Goal: Information Seeking & Learning: Learn about a topic

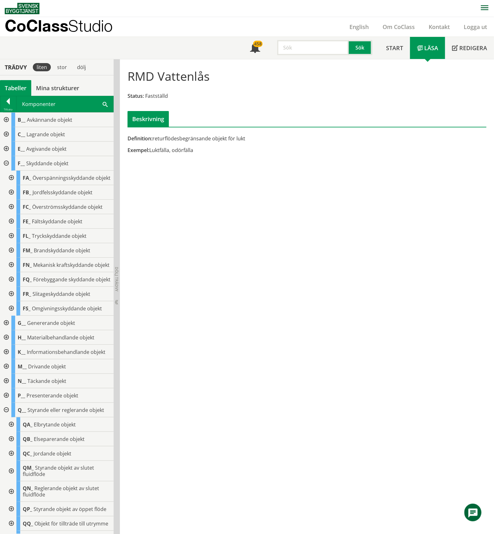
scroll to position [547, 0]
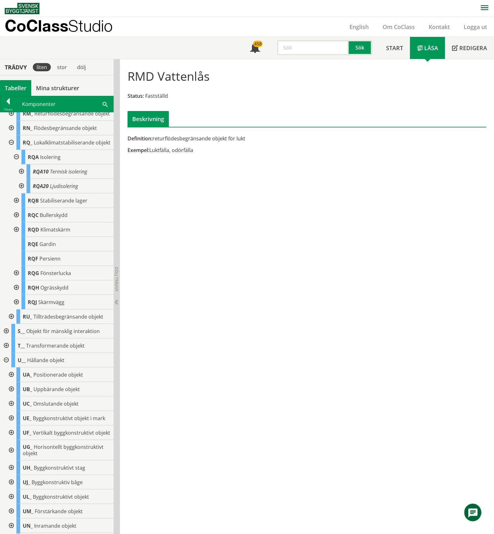
click at [13, 90] on div "Tabeller" at bounding box center [15, 88] width 31 height 16
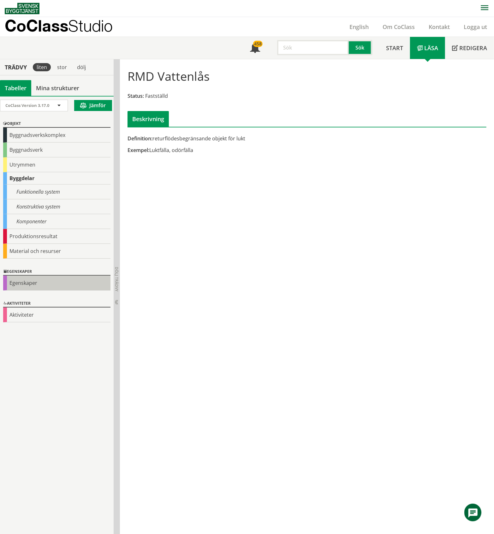
click at [28, 283] on div "Egenskaper" at bounding box center [56, 283] width 107 height 15
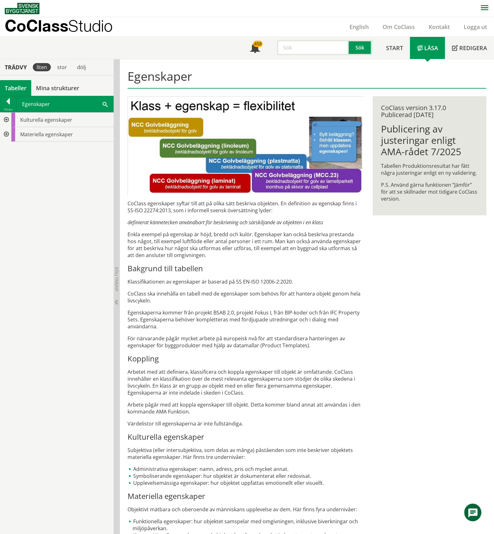
click at [5, 120] on div at bounding box center [5, 120] width 11 height 15
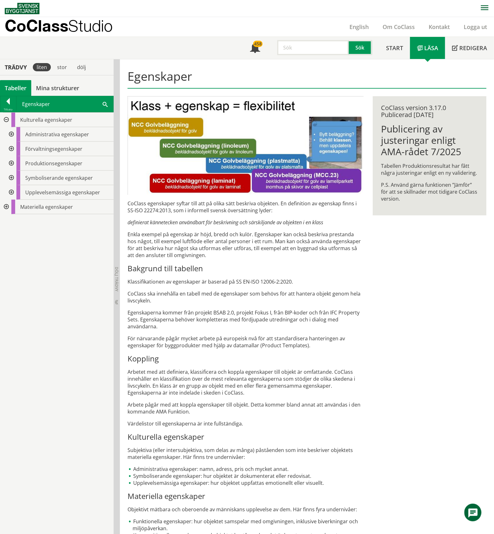
click at [11, 133] on div at bounding box center [10, 134] width 11 height 15
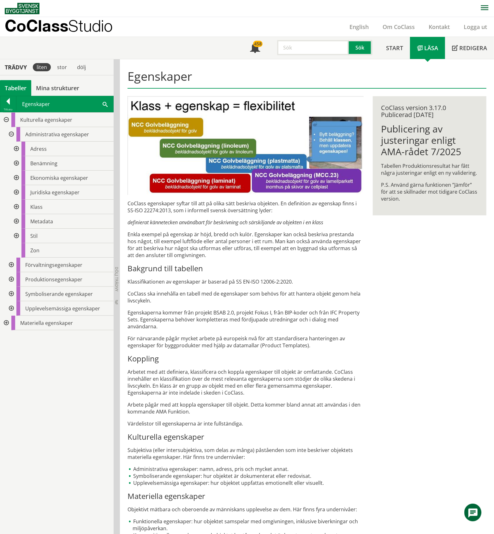
click at [15, 150] on div at bounding box center [15, 149] width 11 height 15
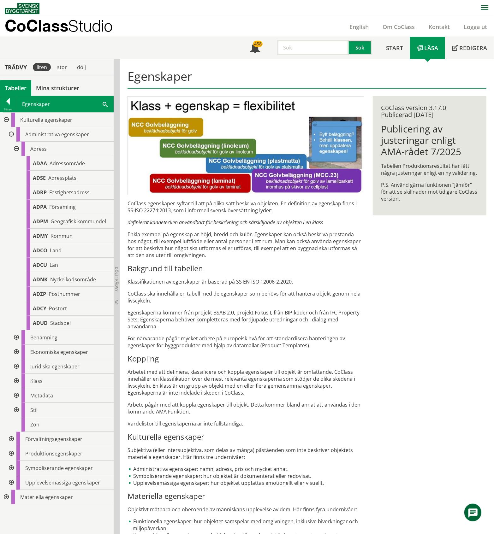
click at [15, 148] on div at bounding box center [15, 149] width 11 height 15
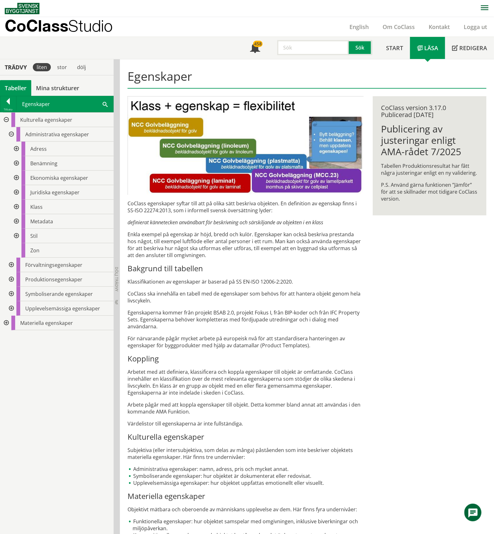
click at [18, 163] on div at bounding box center [15, 163] width 11 height 15
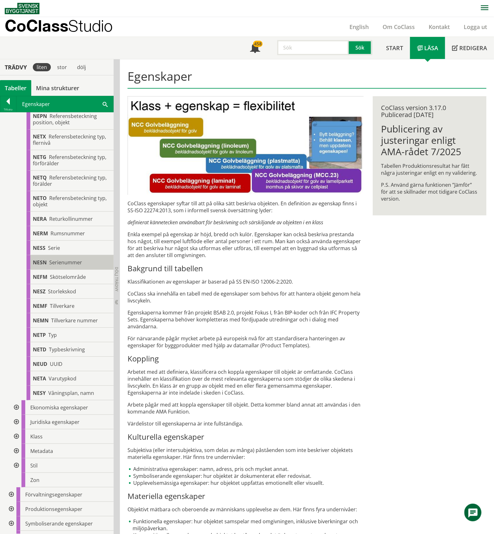
scroll to position [505, 0]
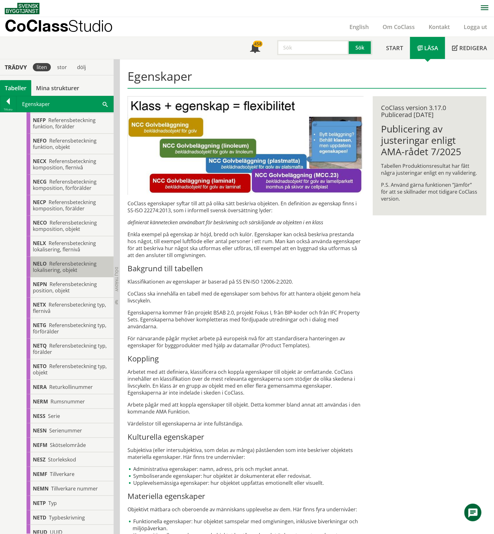
click at [72, 266] on span "Referensbeteckning lokalisering, objekt" at bounding box center [65, 266] width 64 height 13
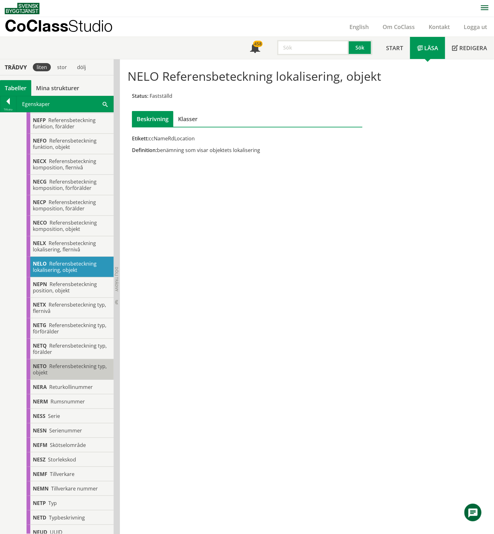
click at [66, 370] on span "Referensbeteckning typ, objekt" at bounding box center [70, 369] width 74 height 13
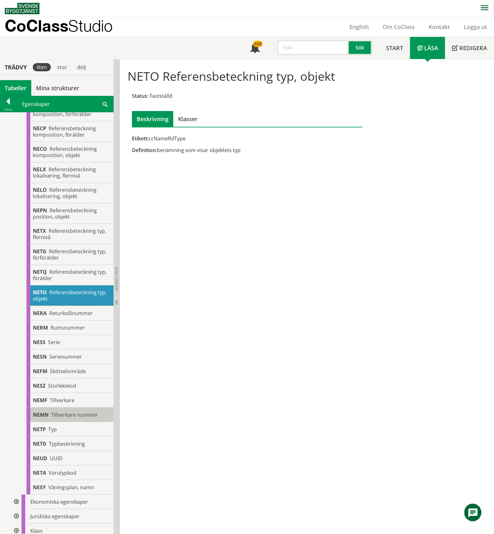
scroll to position [505, 0]
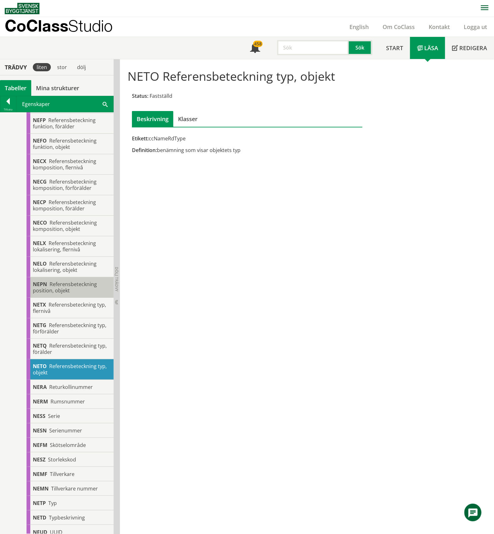
click at [79, 292] on div "NEPN Referensbeteckning position, objekt" at bounding box center [70, 287] width 87 height 21
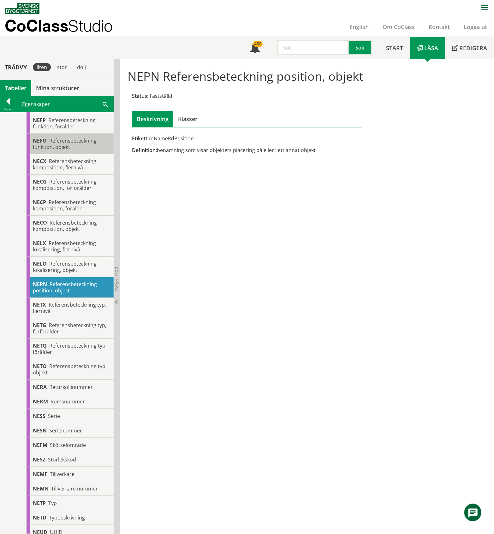
click at [80, 144] on span "Referensbeteckning funktion, objekt" at bounding box center [65, 143] width 64 height 13
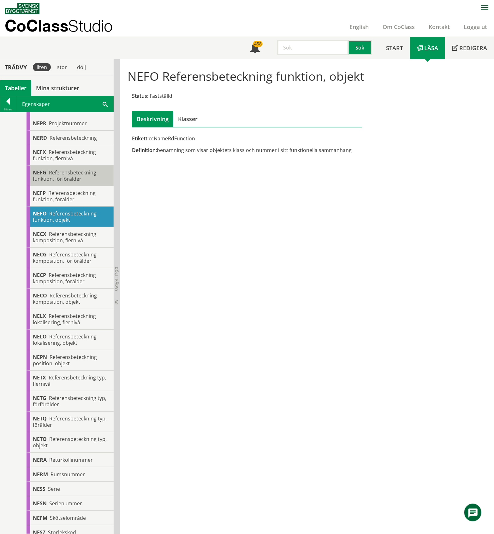
scroll to position [421, 0]
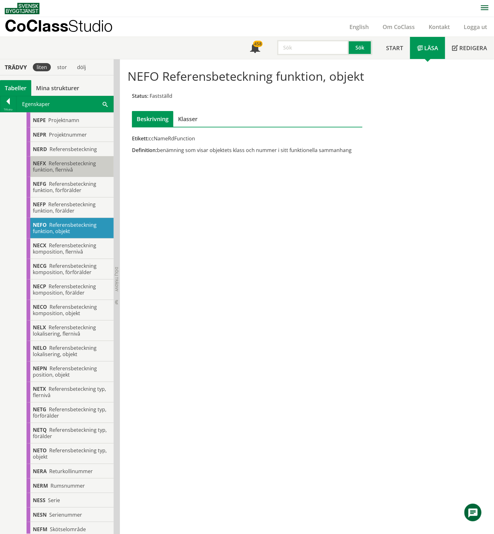
click at [66, 169] on span "Referensbeteckning funktion, flernivå" at bounding box center [64, 166] width 63 height 13
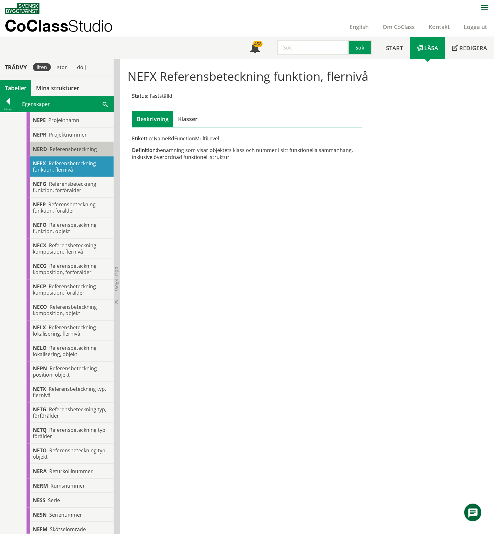
click at [65, 146] on span "Referensbeteckning" at bounding box center [73, 149] width 47 height 7
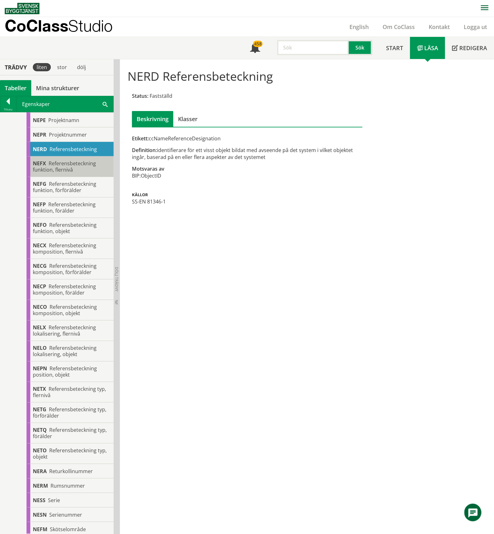
click at [70, 167] on span "Referensbeteckning funktion, flernivå" at bounding box center [64, 166] width 63 height 13
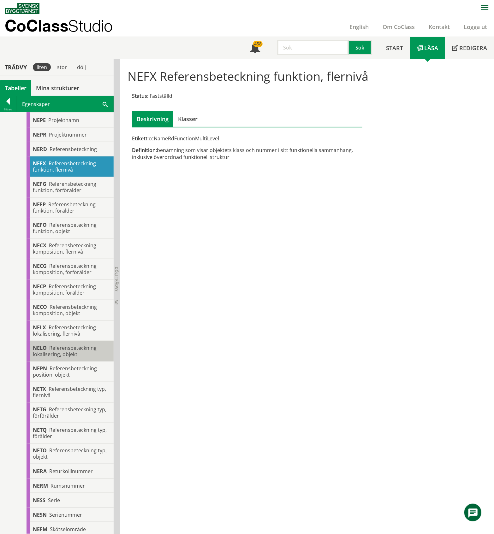
click at [68, 349] on span "Referensbeteckning lokalisering, objekt" at bounding box center [65, 351] width 64 height 13
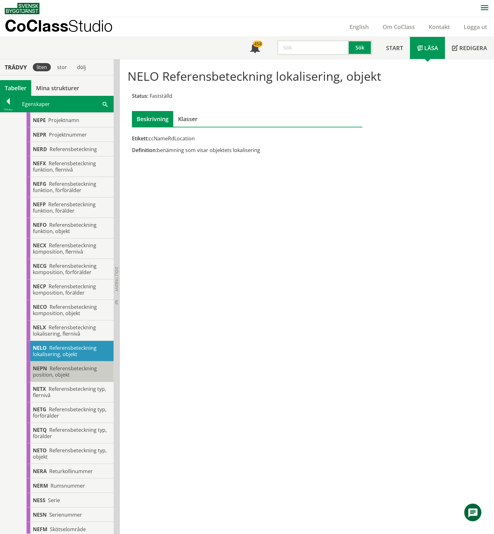
click at [65, 372] on span "Referensbeteckning position, objekt" at bounding box center [65, 371] width 64 height 13
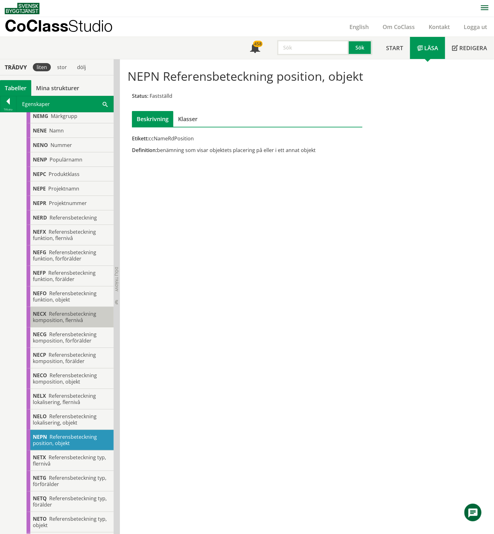
scroll to position [421, 0]
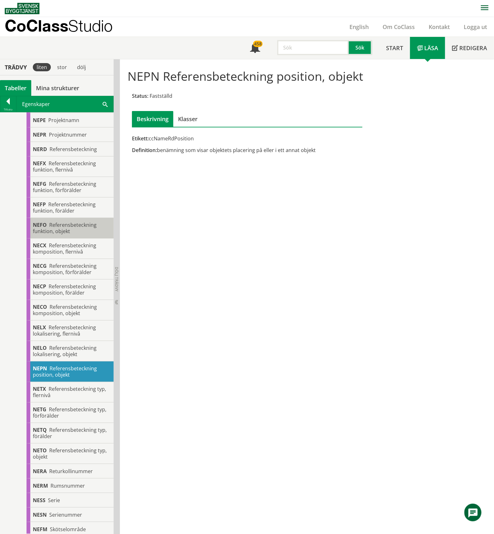
click at [67, 230] on span "Referensbeteckning funktion, objekt" at bounding box center [65, 228] width 64 height 13
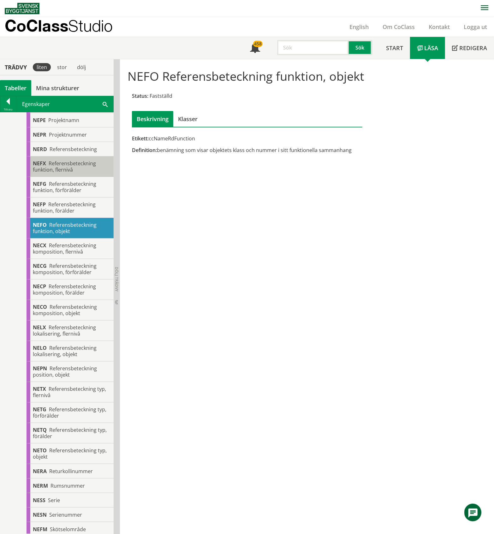
click at [60, 169] on span "Referensbeteckning funktion, flernivå" at bounding box center [64, 166] width 63 height 13
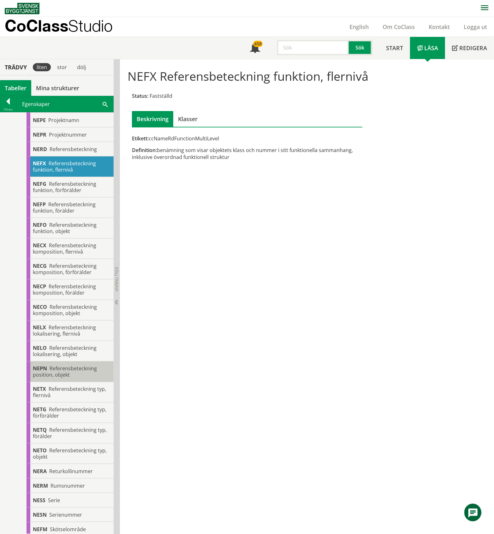
click at [82, 374] on div "NEPN Referensbeteckning position, objekt" at bounding box center [70, 372] width 87 height 21
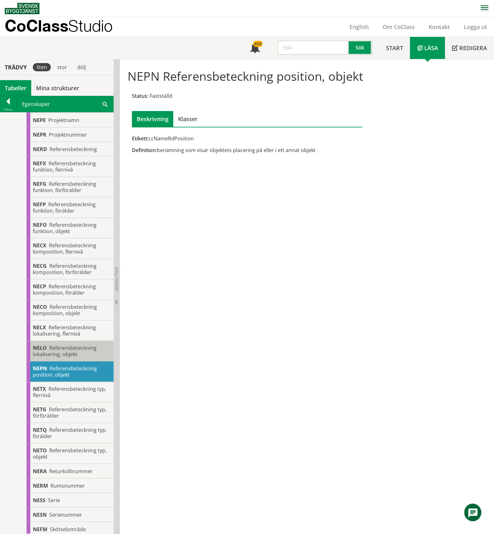
click at [79, 351] on span "Referensbeteckning lokalisering, objekt" at bounding box center [65, 351] width 64 height 13
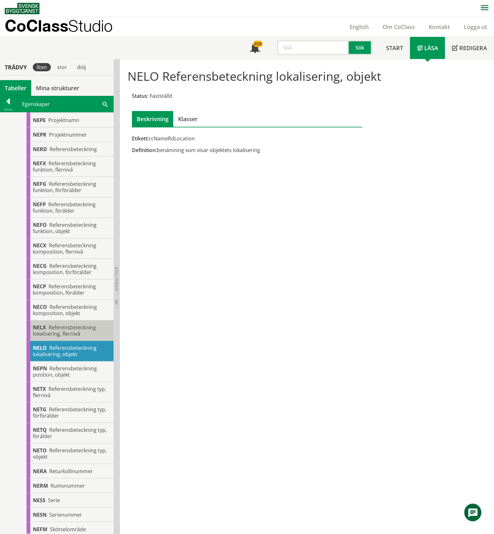
click at [78, 334] on span "Referensbeteckning lokalisering, flernivå" at bounding box center [64, 330] width 63 height 13
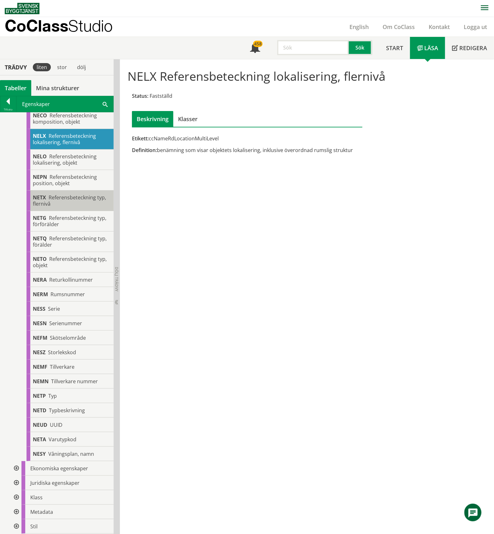
scroll to position [673, 0]
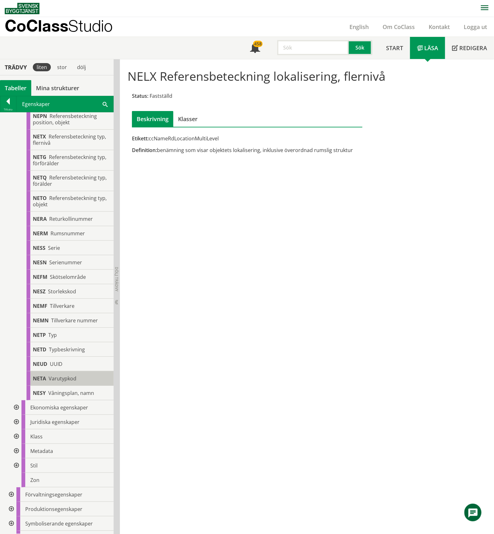
click at [57, 382] on span "Varutypkod" at bounding box center [63, 378] width 28 height 7
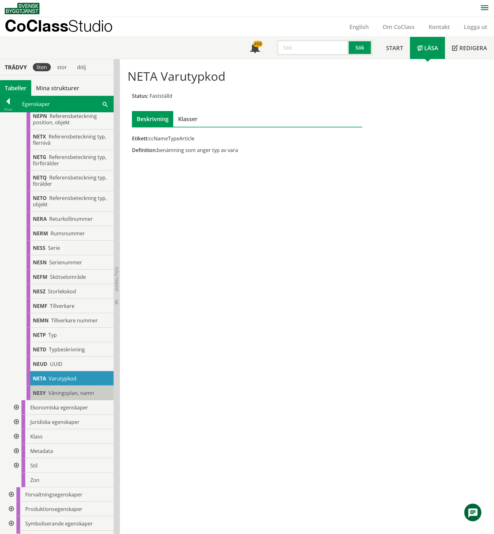
click at [69, 394] on span "Våningsplan, namn" at bounding box center [71, 393] width 46 height 7
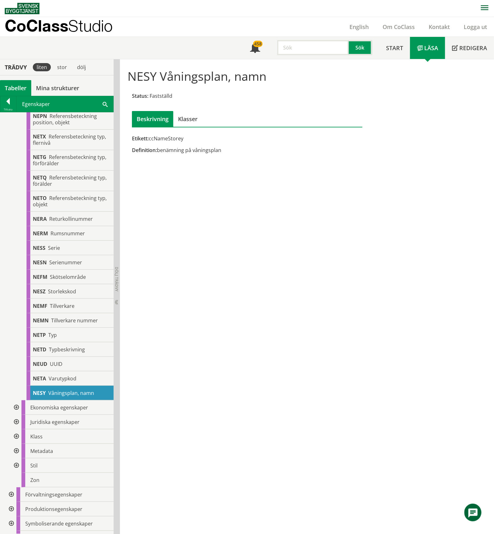
click at [15, 455] on div at bounding box center [15, 451] width 11 height 15
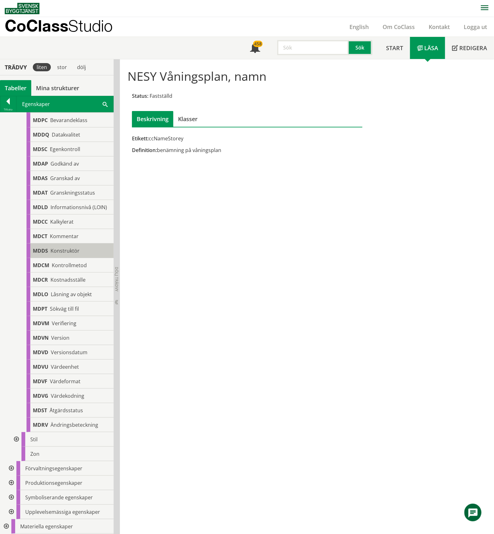
scroll to position [1041, 0]
click at [67, 239] on span "Kommentar" at bounding box center [64, 236] width 29 height 7
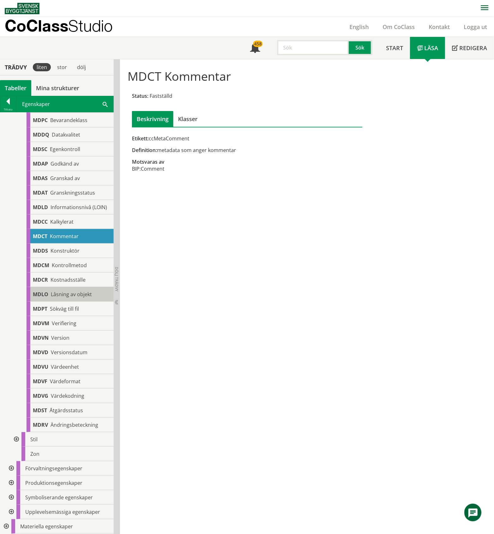
click at [63, 297] on span "Låsning av objekt" at bounding box center [71, 294] width 41 height 7
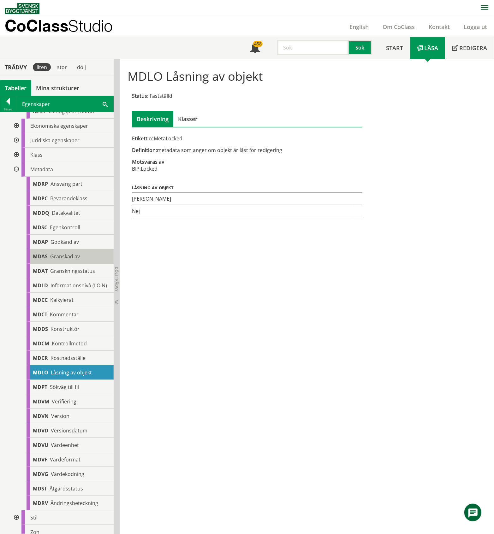
scroll to position [873, 0]
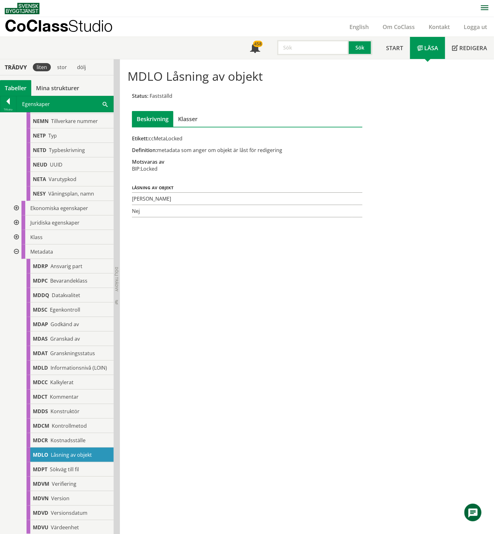
click at [18, 256] on div at bounding box center [15, 252] width 11 height 15
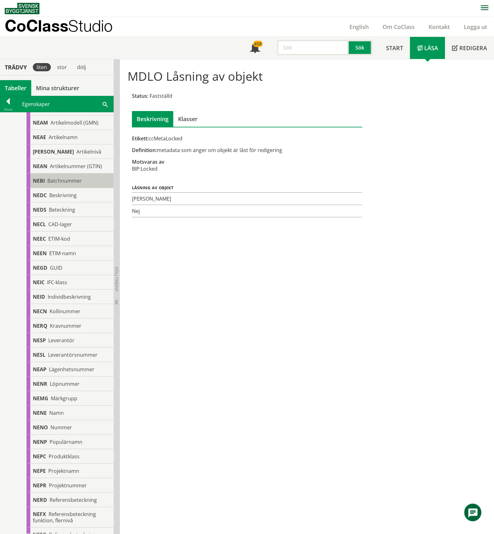
scroll to position [0, 0]
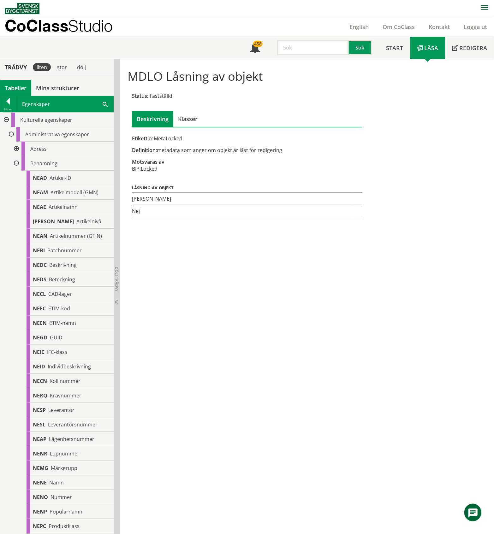
click at [18, 162] on div at bounding box center [15, 163] width 11 height 15
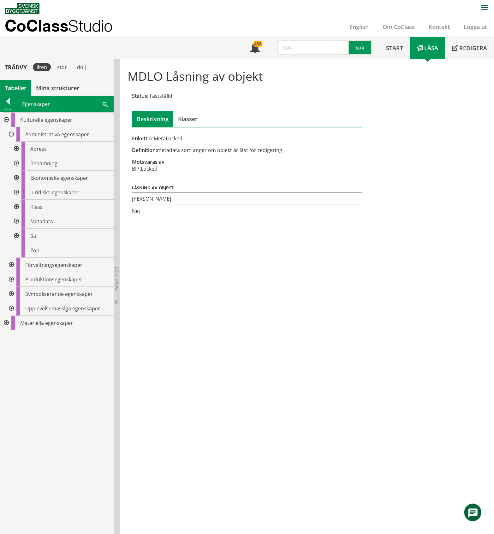
click at [16, 177] on div at bounding box center [15, 178] width 11 height 15
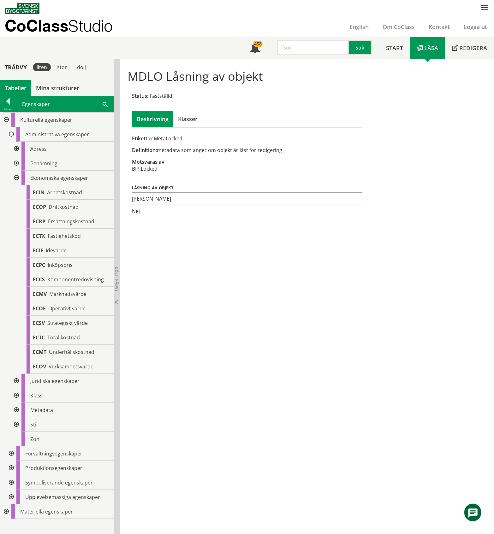
click at [16, 177] on div at bounding box center [15, 178] width 11 height 15
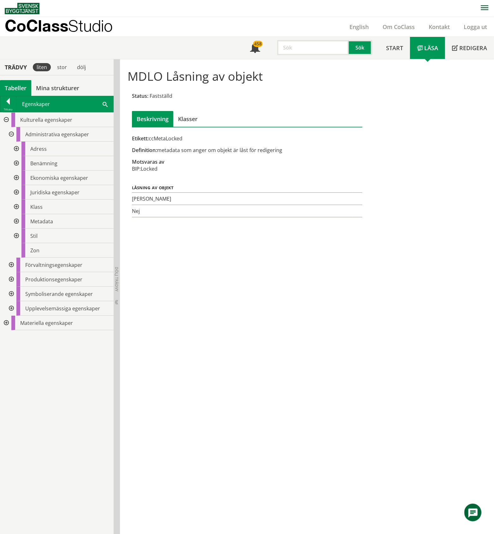
click at [17, 193] on div at bounding box center [15, 192] width 11 height 15
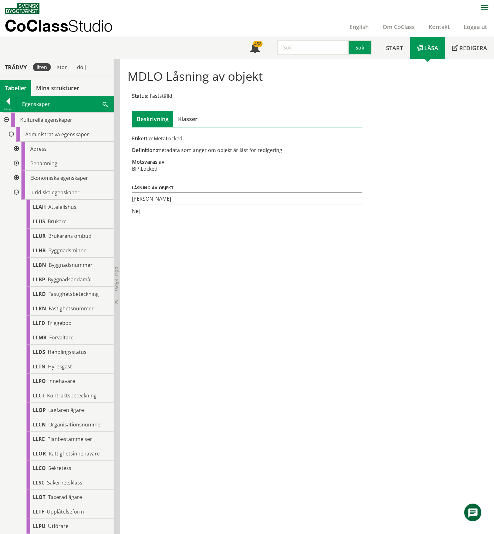
click at [16, 193] on div at bounding box center [15, 192] width 11 height 15
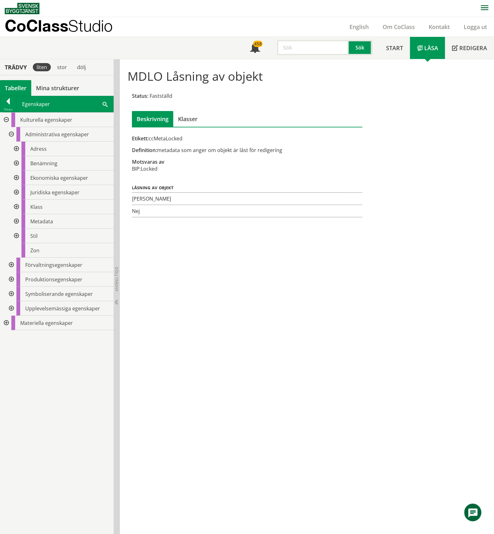
click at [6, 323] on div at bounding box center [5, 323] width 11 height 15
click at [12, 381] on div at bounding box center [10, 381] width 11 height 15
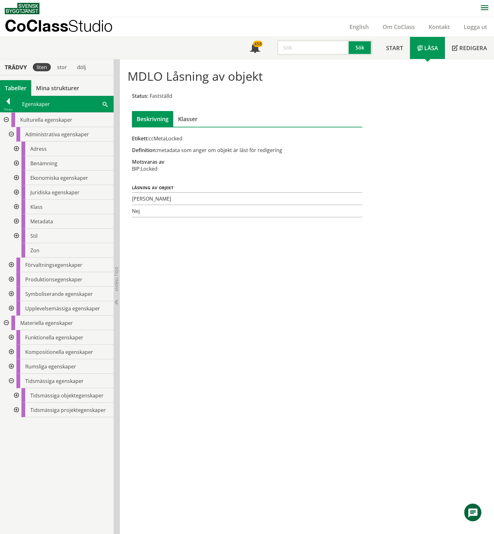
click at [12, 381] on div at bounding box center [10, 381] width 11 height 15
click at [12, 353] on div at bounding box center [10, 352] width 11 height 15
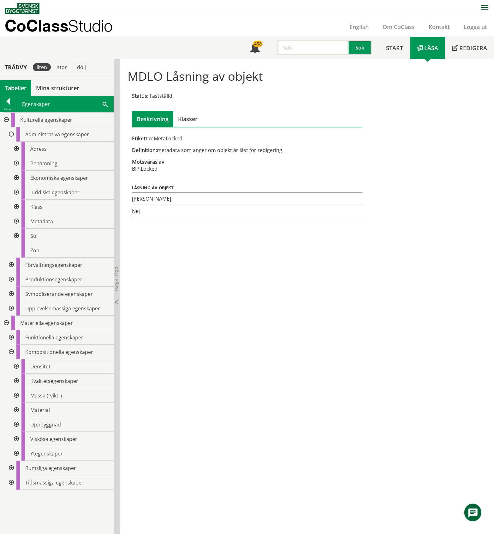
click at [16, 408] on div at bounding box center [15, 410] width 11 height 15
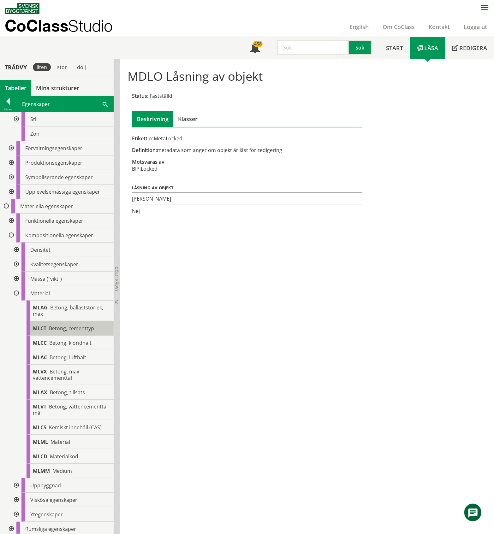
scroll to position [126, 0]
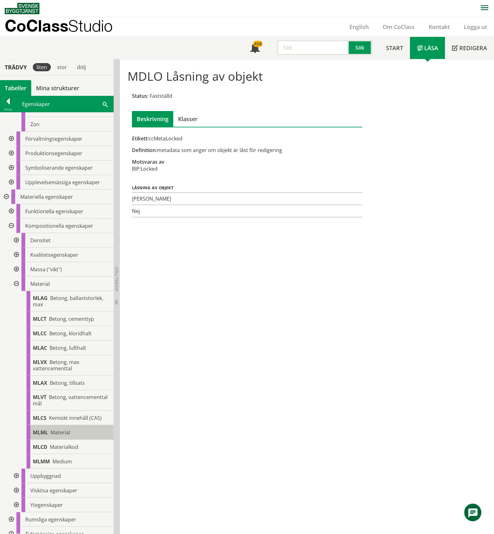
click at [66, 432] on span "Material" at bounding box center [60, 432] width 20 height 7
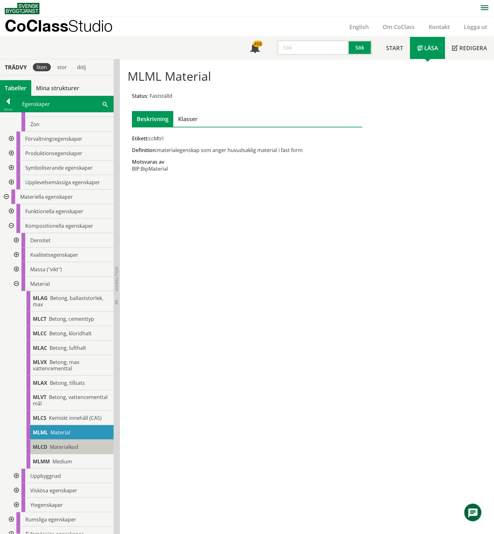
click at [70, 446] on span "Materialkod" at bounding box center [64, 447] width 28 height 7
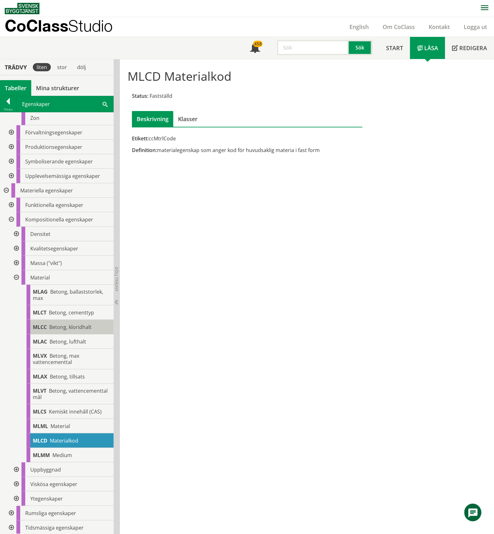
scroll to position [134, 0]
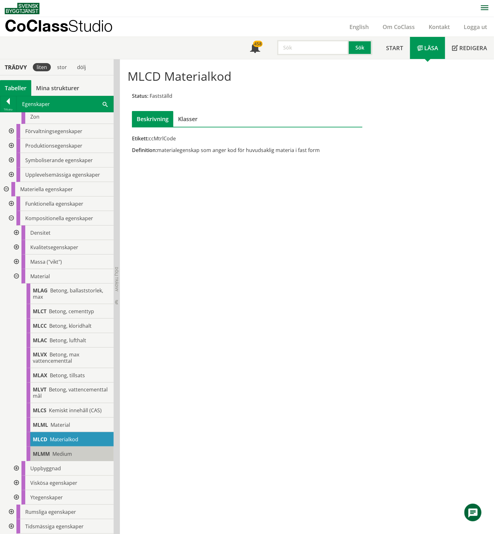
click at [66, 455] on span "Medium" at bounding box center [62, 454] width 20 height 7
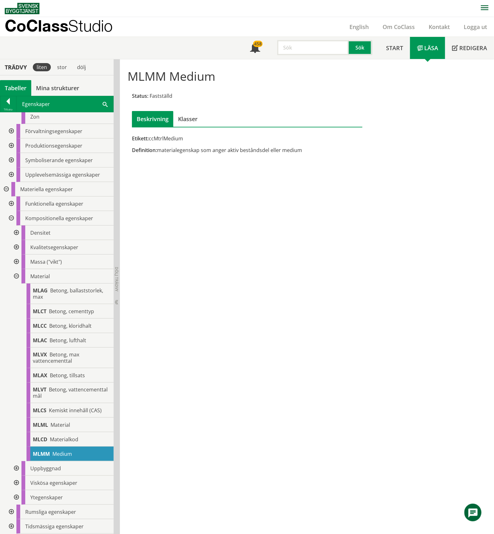
click at [15, 274] on div at bounding box center [15, 276] width 11 height 15
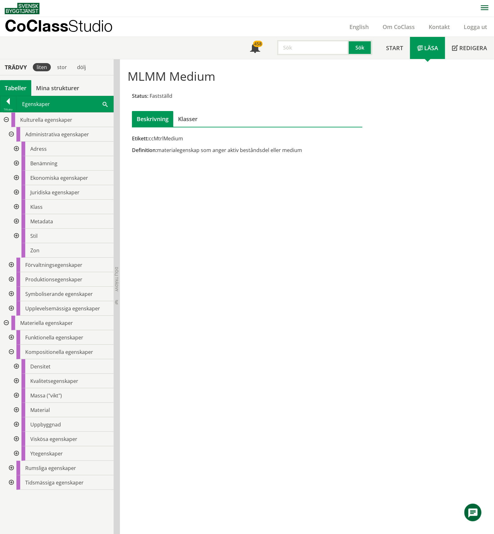
click at [11, 336] on div at bounding box center [10, 337] width 11 height 15
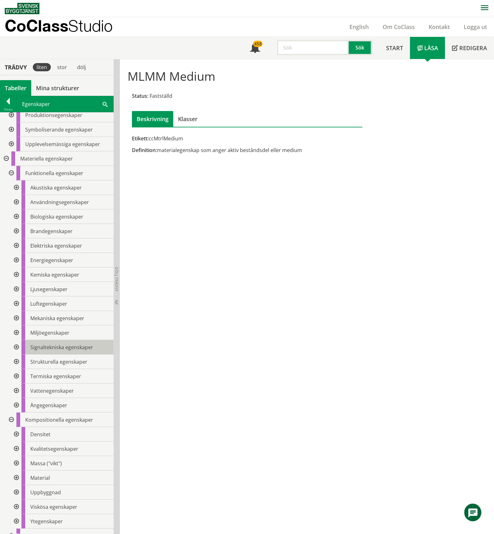
scroll to position [188, 0]
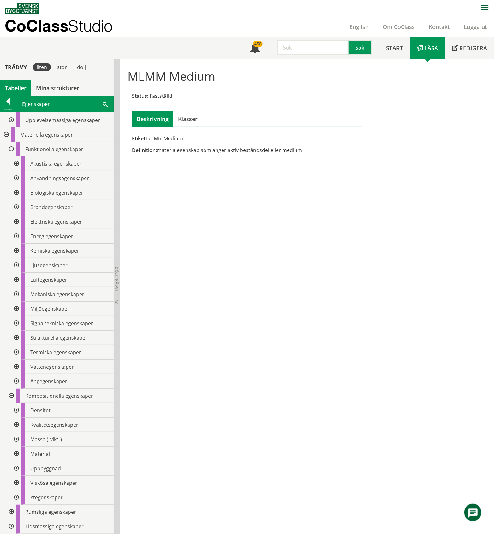
click at [15, 337] on div at bounding box center [15, 338] width 11 height 15
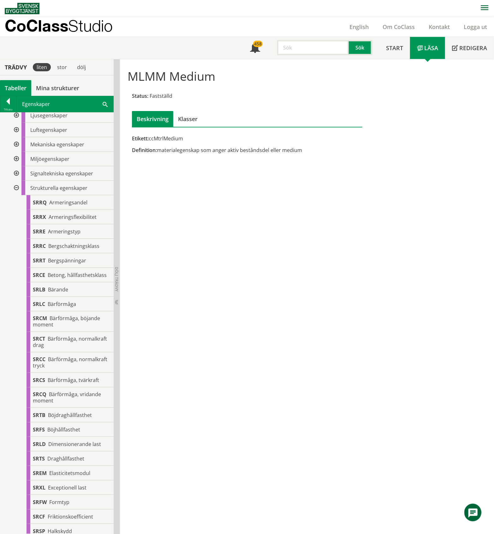
scroll to position [315, 0]
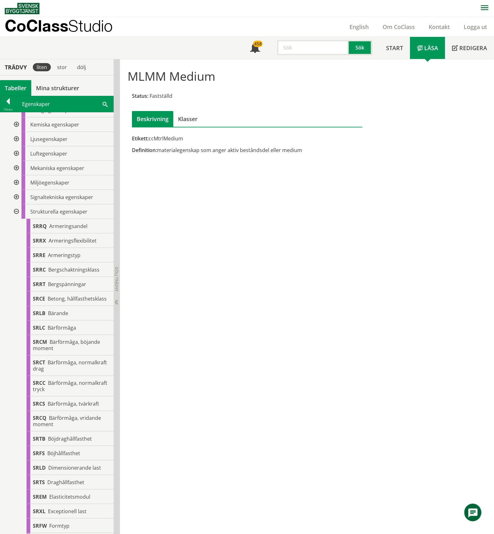
click at [16, 210] on div at bounding box center [15, 212] width 11 height 15
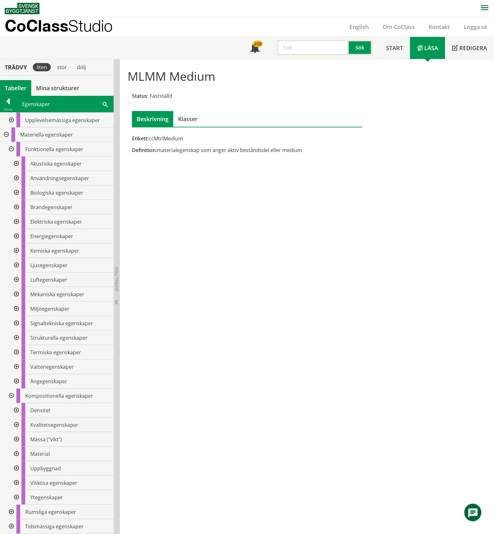
click at [15, 177] on div at bounding box center [15, 178] width 11 height 15
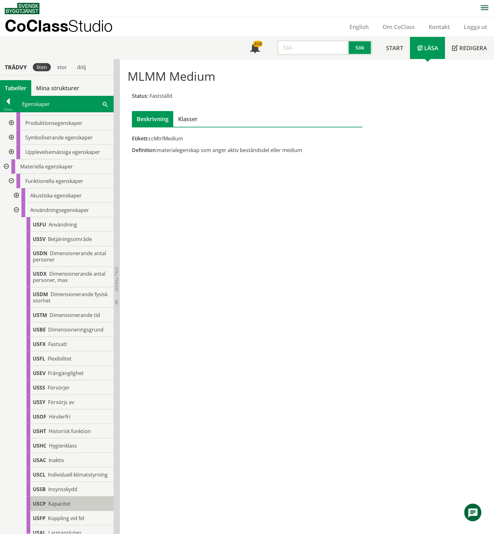
scroll to position [154, 0]
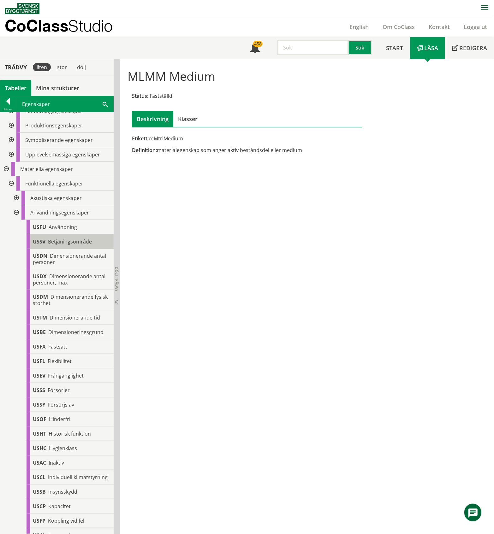
click at [65, 243] on span "Betjäningsområde" at bounding box center [70, 241] width 44 height 7
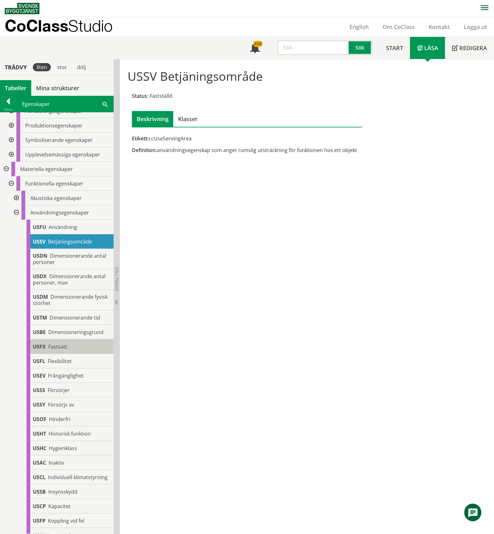
click at [63, 345] on span "Fastsatt" at bounding box center [57, 346] width 19 height 7
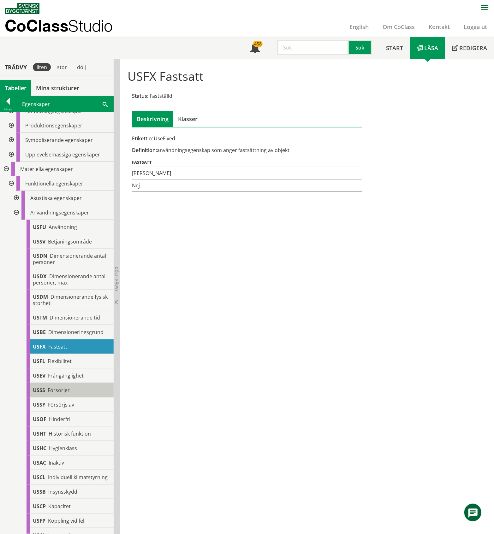
click at [66, 389] on span "Försörjer" at bounding box center [59, 390] width 22 height 7
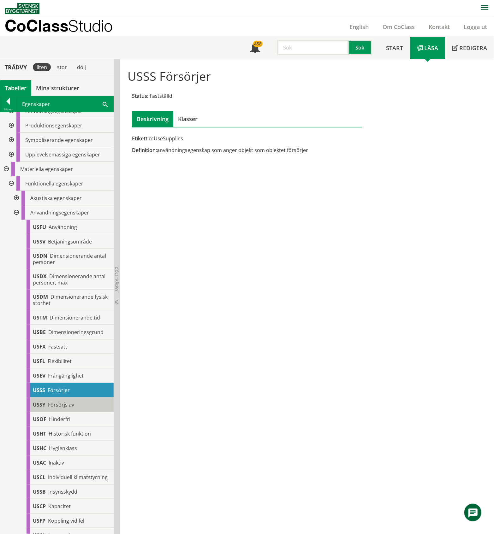
click at [74, 405] on div "USSY Försörjs av" at bounding box center [70, 405] width 87 height 15
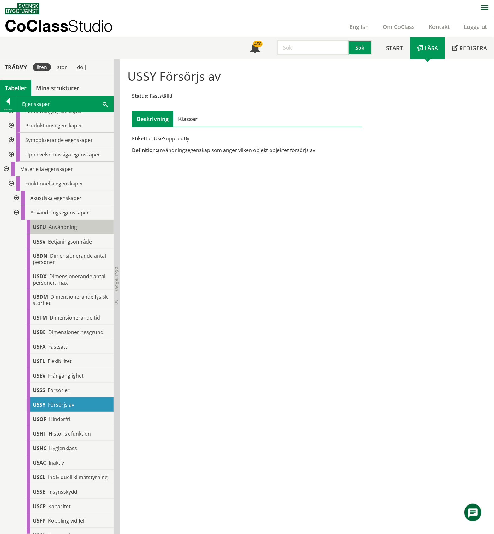
click at [63, 229] on span "Användning" at bounding box center [63, 227] width 28 height 7
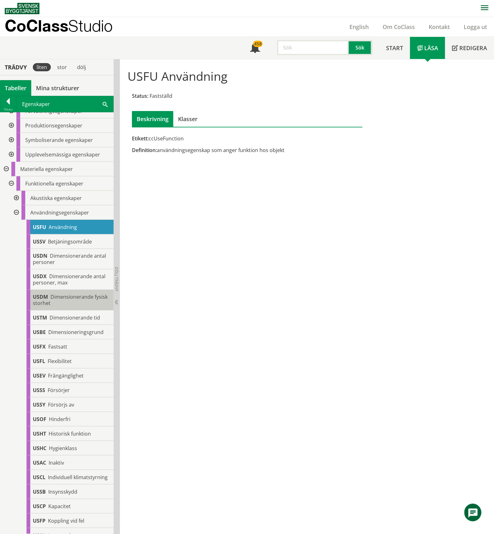
click at [75, 302] on div "USDM Dimensionerande fysisk storhet" at bounding box center [70, 300] width 87 height 21
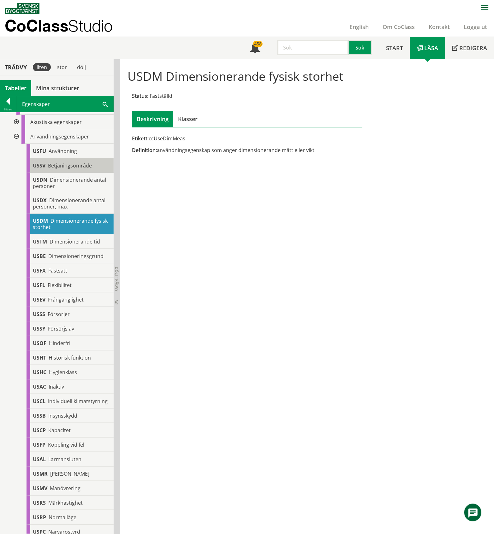
scroll to position [238, 0]
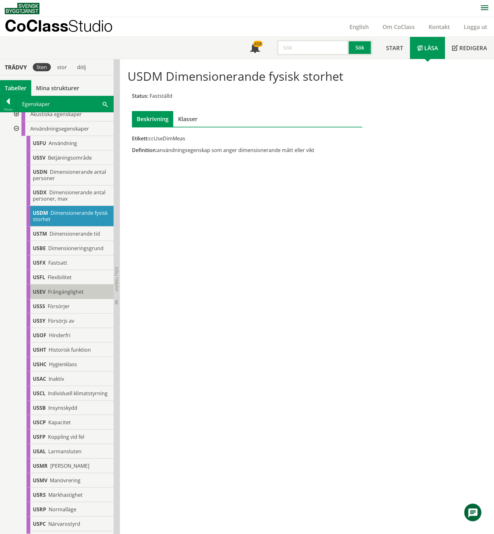
click at [65, 292] on span "Frångänglighet" at bounding box center [66, 291] width 36 height 7
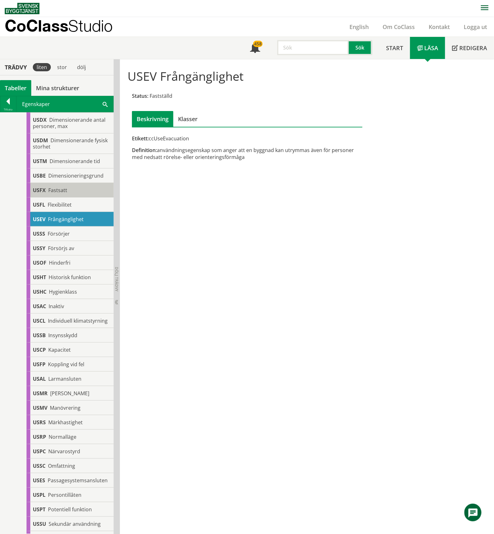
scroll to position [322, 0]
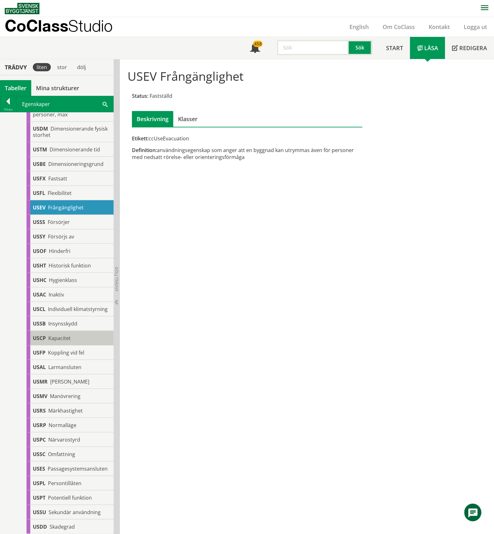
click at [71, 346] on div "USCP Kapacitet" at bounding box center [70, 338] width 87 height 15
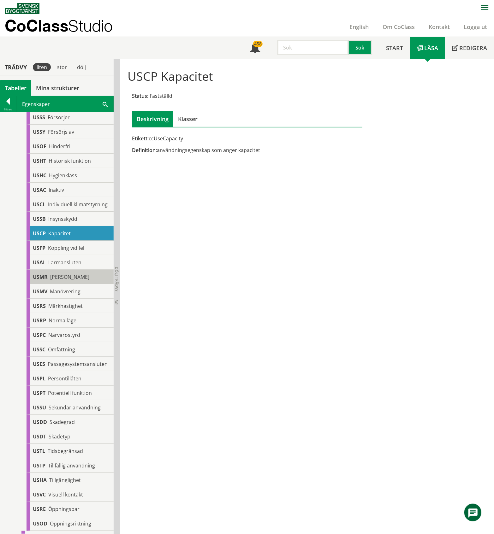
scroll to position [448, 0]
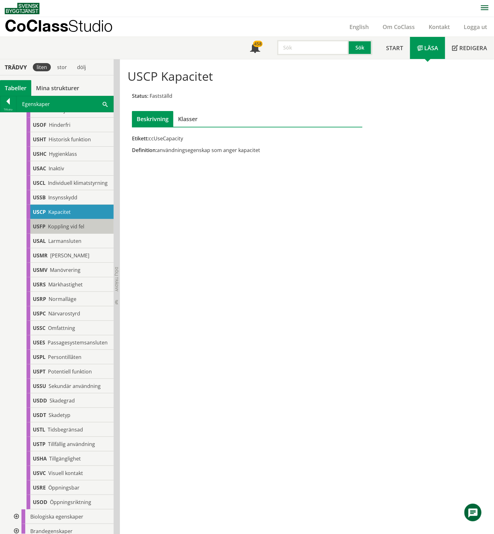
click at [65, 230] on span "Koppling vid fel" at bounding box center [66, 226] width 36 height 7
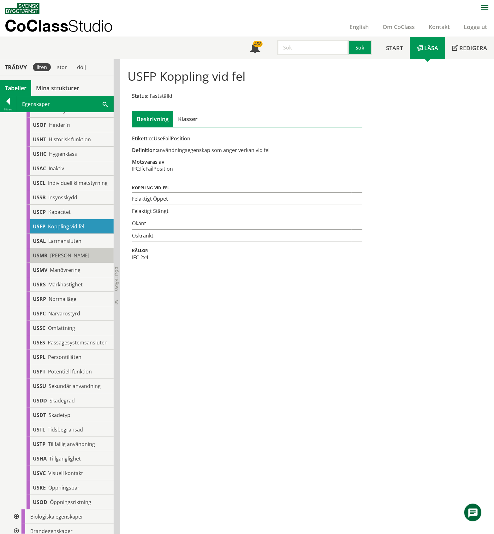
click at [66, 259] on span "[PERSON_NAME]" at bounding box center [69, 255] width 39 height 7
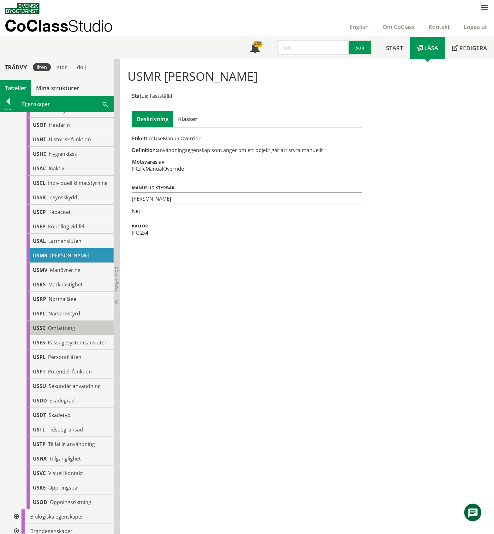
click at [64, 332] on span "Omfattning" at bounding box center [61, 328] width 27 height 7
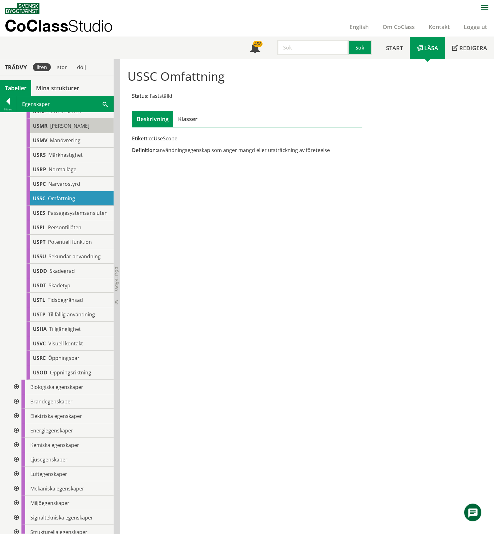
scroll to position [617, 0]
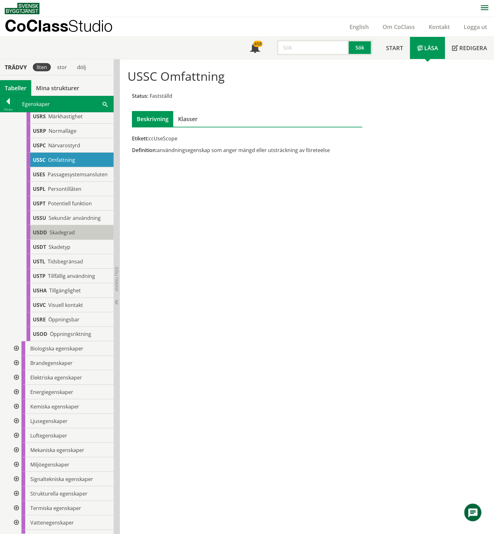
click at [69, 236] on span "Skadegrad" at bounding box center [62, 232] width 25 height 7
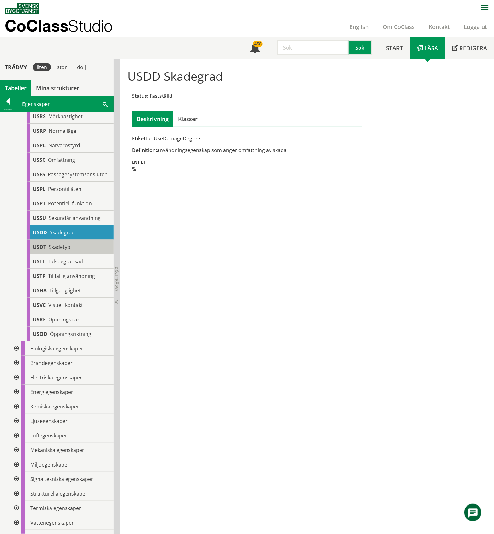
click at [73, 254] on div "USDT Skadetyp" at bounding box center [70, 247] width 87 height 15
click at [68, 236] on span "Skadegrad" at bounding box center [62, 232] width 25 height 7
click at [71, 254] on div "USDT Skadetyp" at bounding box center [70, 247] width 87 height 15
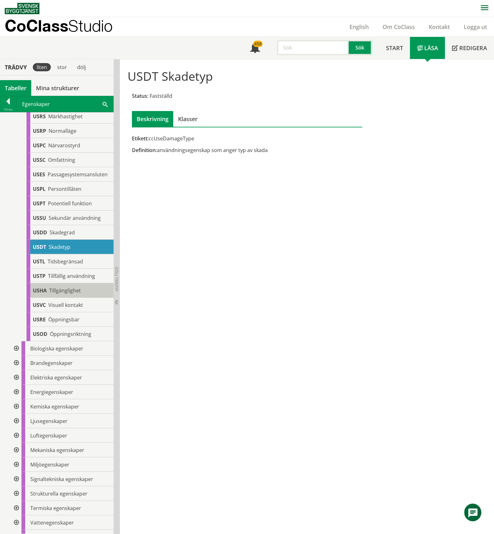
click at [76, 294] on span "Tillgänglighet" at bounding box center [65, 290] width 32 height 7
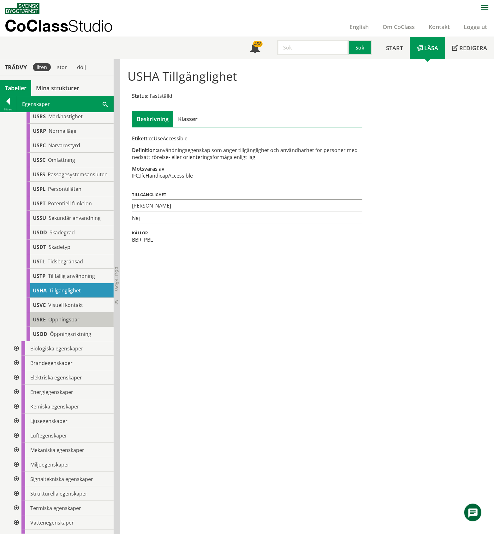
click at [72, 323] on span "Öppningsbar" at bounding box center [63, 319] width 31 height 7
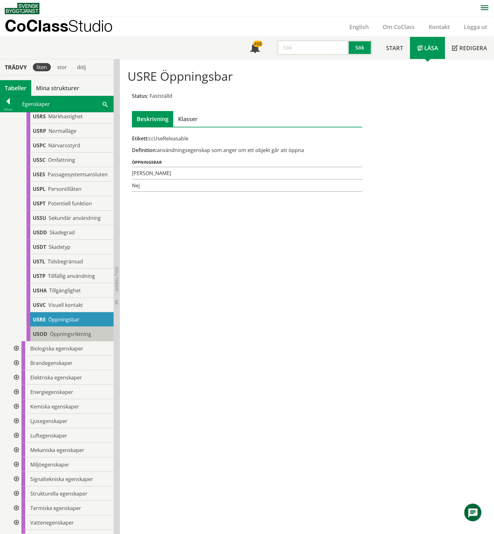
click at [85, 338] on span "Öppningsriktning" at bounding box center [70, 334] width 41 height 7
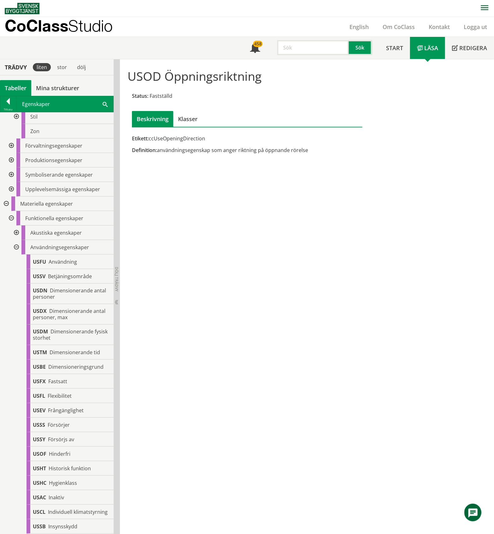
scroll to position [112, 0]
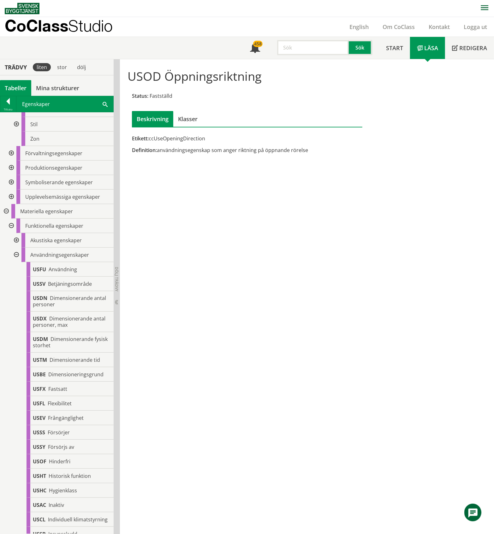
click at [18, 255] on div at bounding box center [15, 255] width 11 height 15
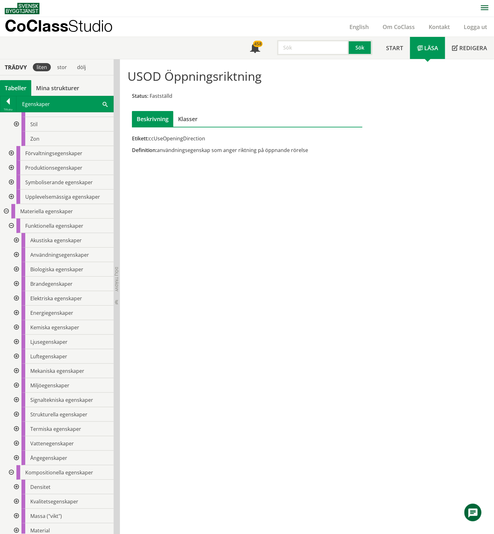
click at [17, 268] on div at bounding box center [15, 269] width 11 height 15
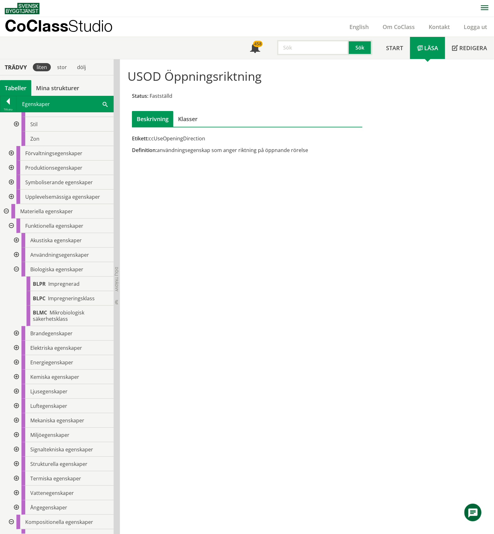
click at [17, 268] on div at bounding box center [15, 269] width 11 height 15
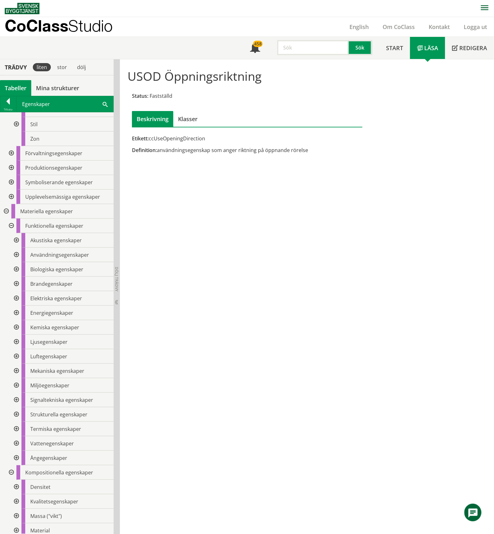
click at [15, 284] on div at bounding box center [15, 284] width 11 height 15
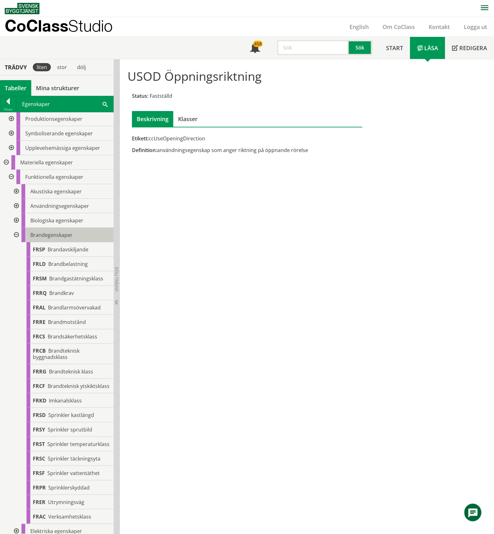
scroll to position [154, 0]
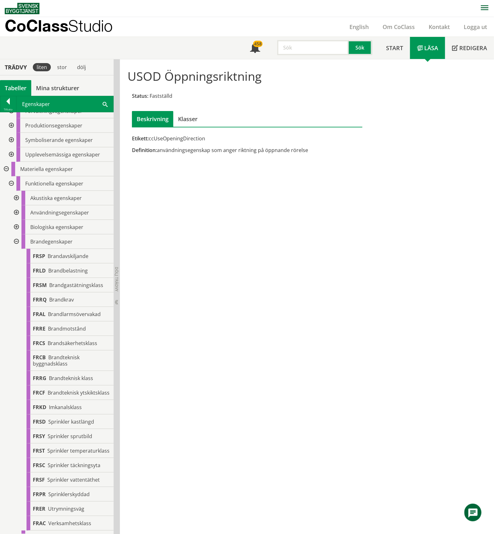
click at [18, 241] on div at bounding box center [15, 241] width 11 height 15
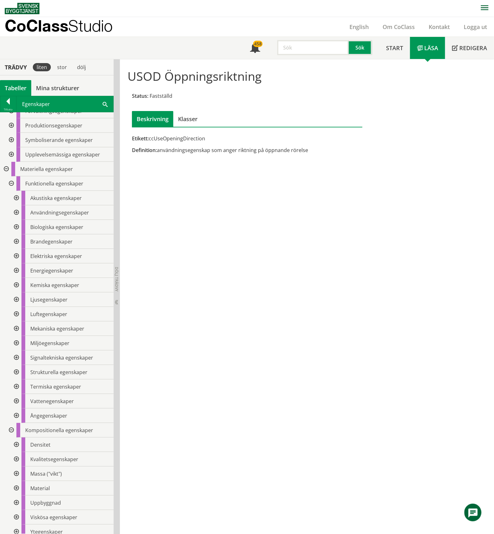
click at [17, 256] on div at bounding box center [15, 256] width 11 height 15
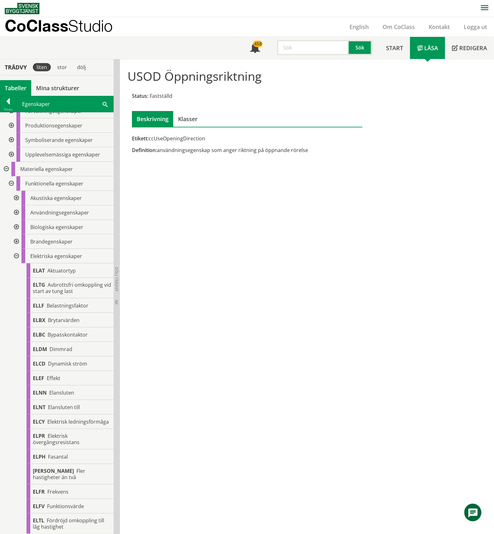
click at [17, 256] on div at bounding box center [15, 256] width 11 height 15
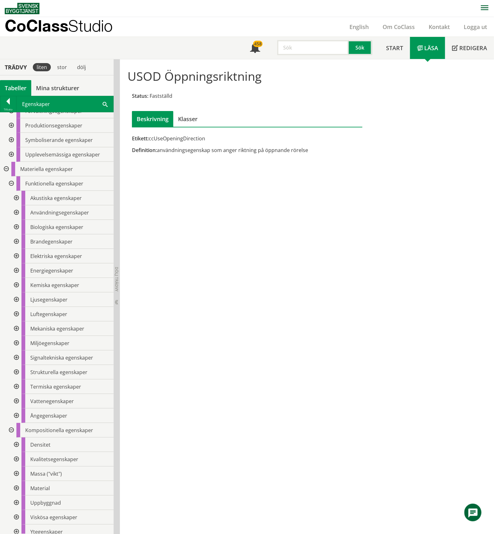
click at [16, 269] on div at bounding box center [15, 271] width 11 height 15
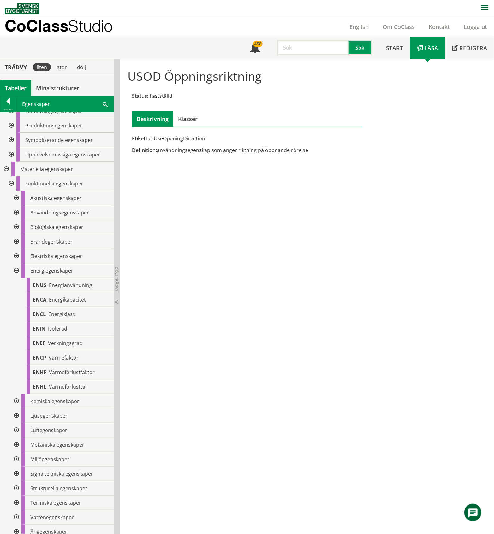
click at [16, 270] on div at bounding box center [15, 271] width 11 height 15
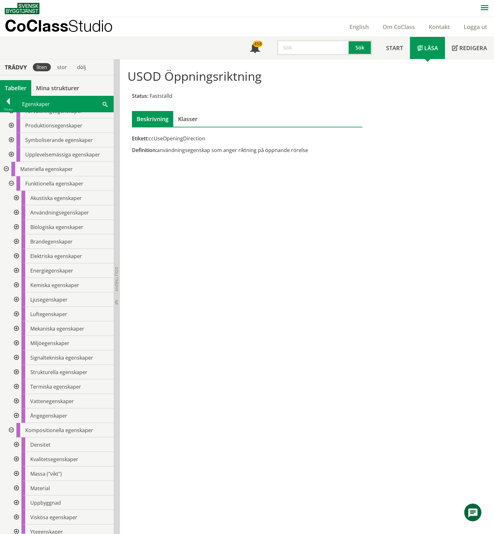
click at [16, 286] on div at bounding box center [15, 285] width 11 height 15
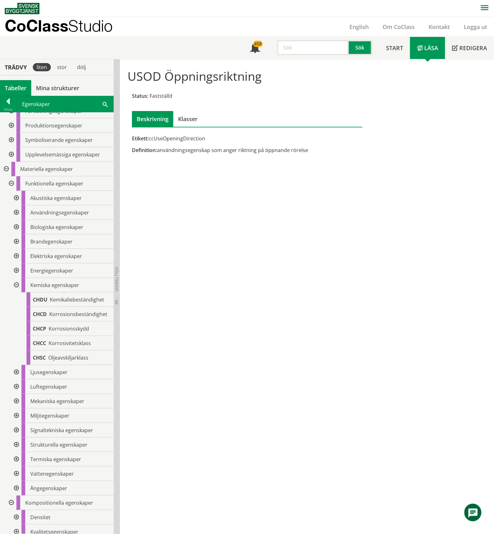
click at [16, 286] on div at bounding box center [15, 285] width 11 height 15
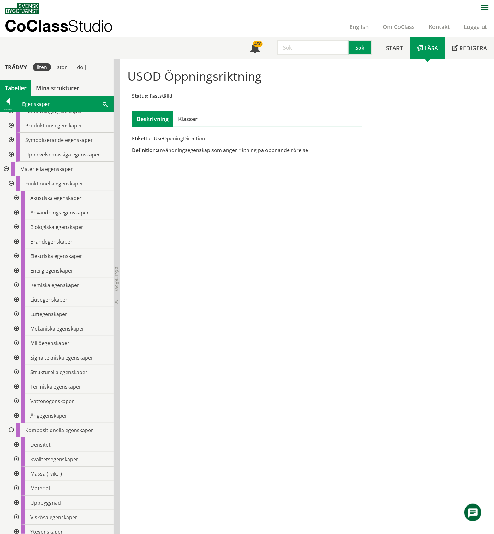
click at [17, 301] on div at bounding box center [15, 300] width 11 height 15
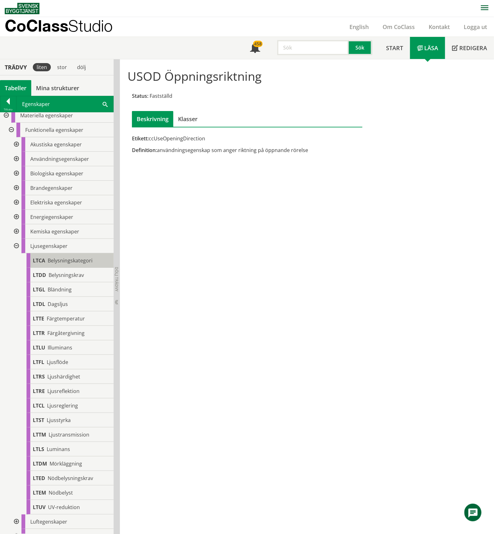
scroll to position [196, 0]
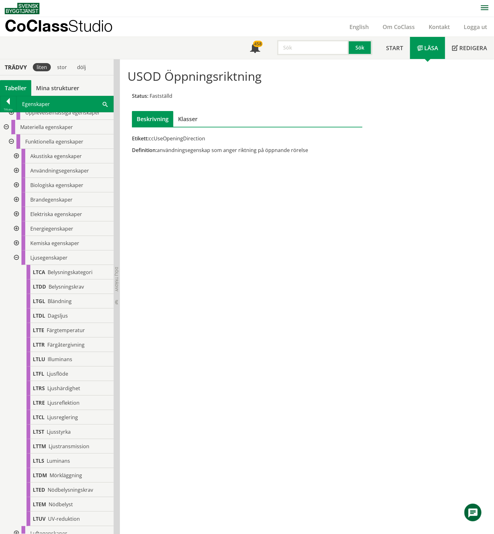
click at [15, 258] on div at bounding box center [15, 258] width 11 height 15
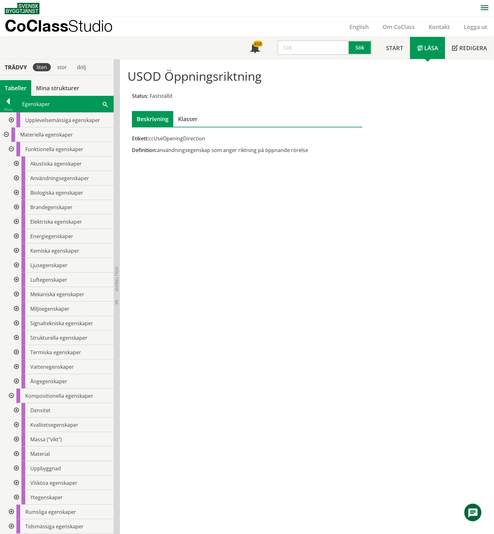
click at [16, 280] on div at bounding box center [15, 280] width 11 height 15
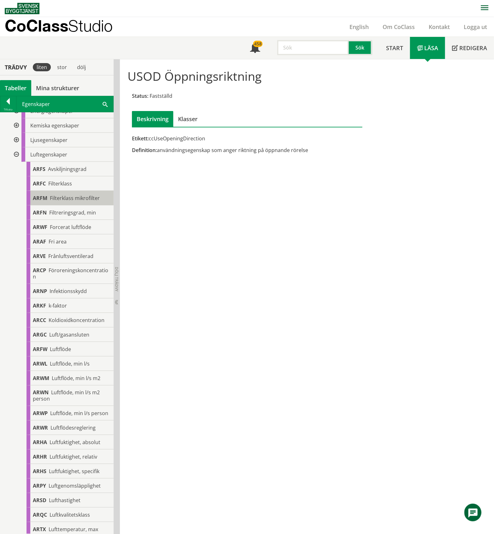
scroll to position [322, 0]
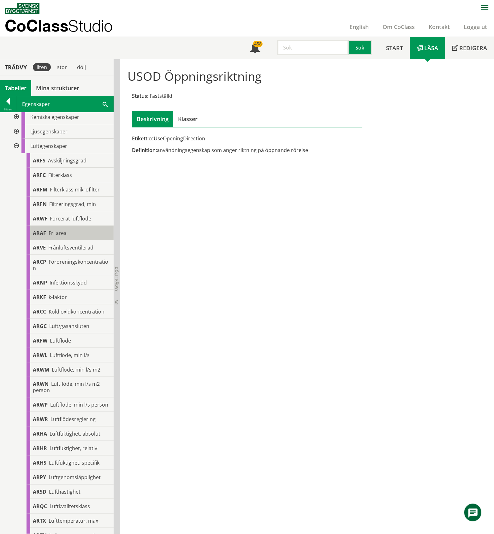
click at [73, 233] on div "ARAF Fri area" at bounding box center [70, 233] width 87 height 15
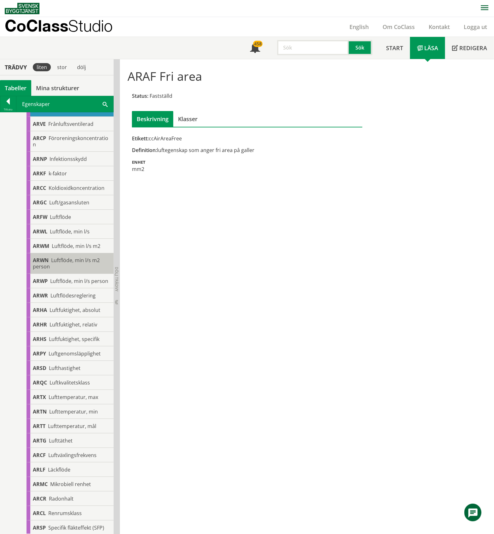
scroll to position [322, 0]
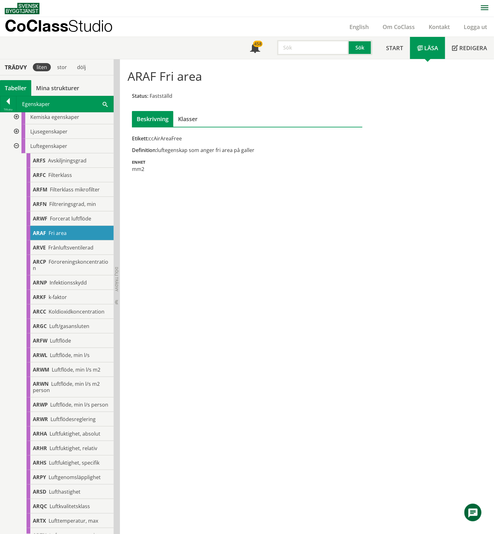
click at [16, 147] on div at bounding box center [15, 146] width 11 height 15
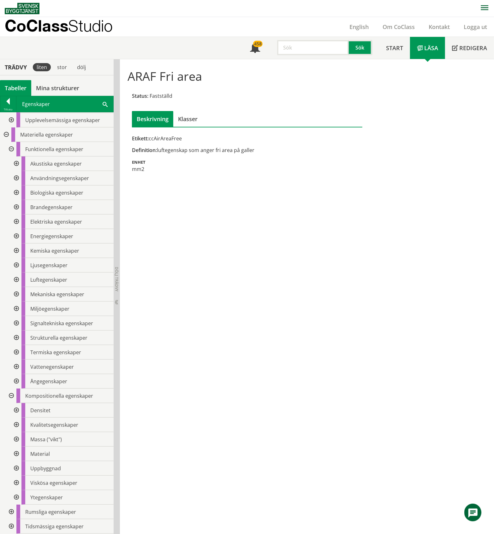
click at [15, 294] on div at bounding box center [15, 294] width 11 height 15
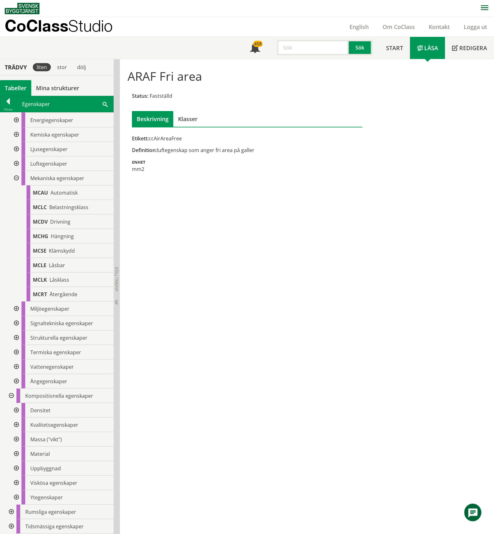
click at [15, 178] on div at bounding box center [15, 178] width 11 height 15
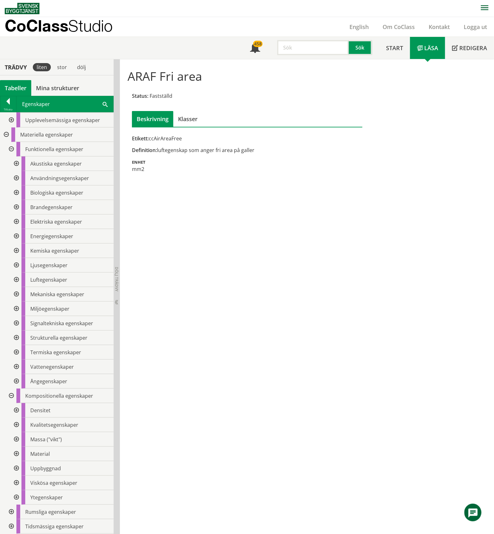
scroll to position [188, 0]
click at [16, 309] on div at bounding box center [15, 309] width 11 height 15
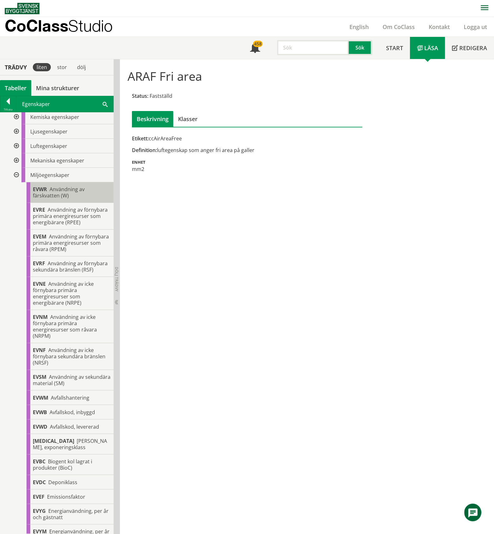
click at [68, 194] on div "EVWR Användning av färskvatten (W)" at bounding box center [70, 192] width 87 height 21
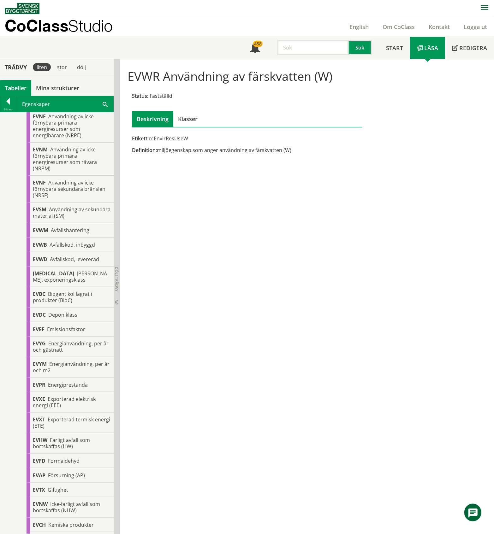
scroll to position [490, 0]
click at [74, 233] on span "Avfallshantering" at bounding box center [70, 229] width 39 height 7
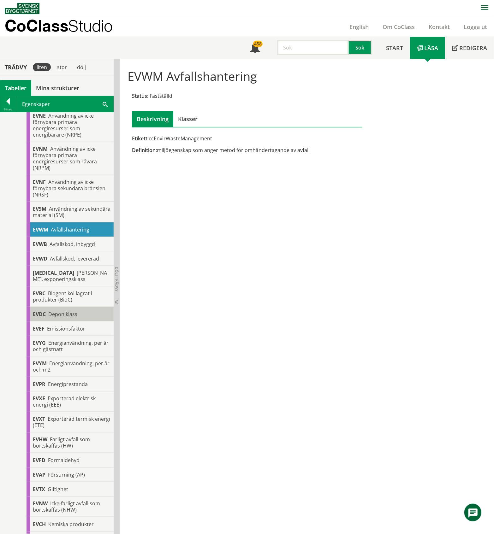
click at [66, 318] on span "Deponiklass" at bounding box center [62, 314] width 29 height 7
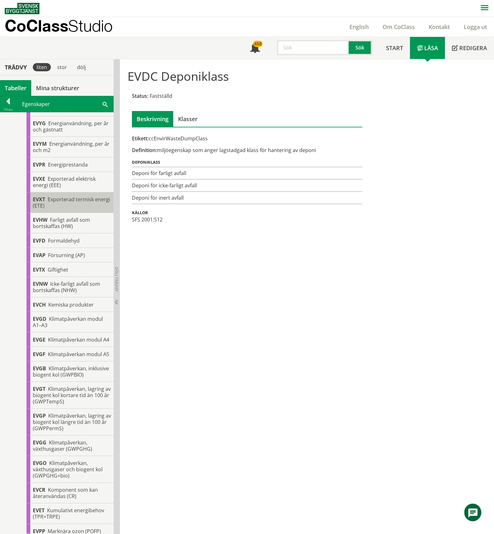
scroll to position [785, 0]
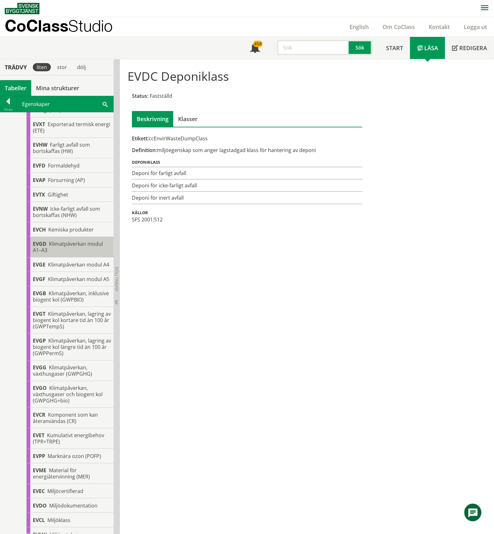
click at [86, 258] on div "EVGD Klimatpåverkan modul A1–A3" at bounding box center [70, 247] width 87 height 21
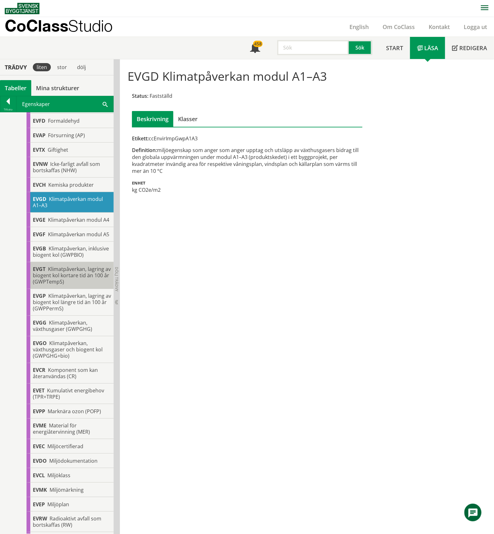
scroll to position [911, 0]
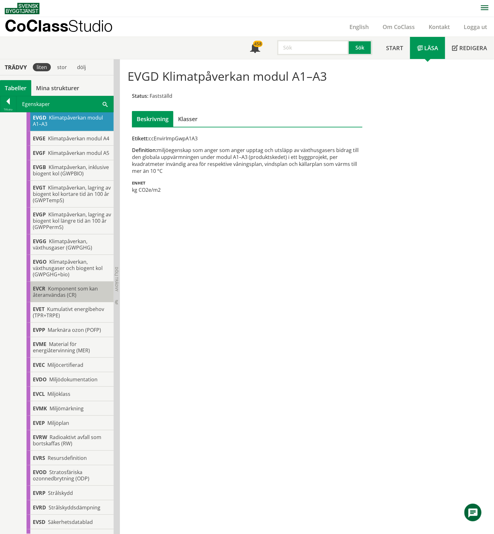
click at [85, 299] on span "Komponent som kan återanvändas (CR)" at bounding box center [65, 291] width 65 height 13
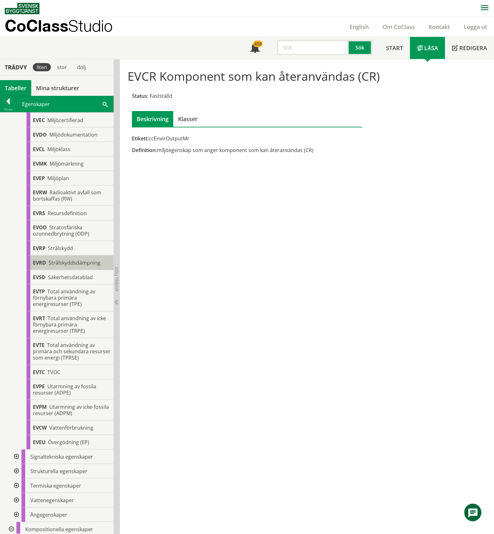
scroll to position [1164, 0]
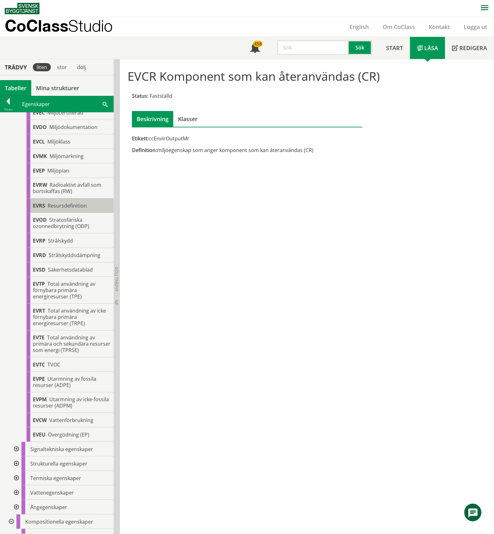
click at [79, 209] on span "Resursdefinition" at bounding box center [67, 205] width 39 height 7
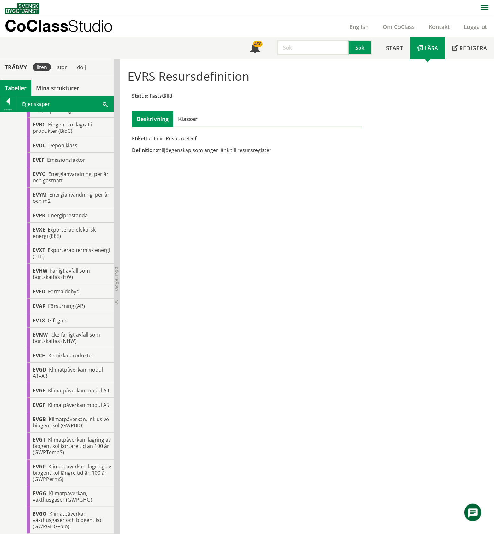
scroll to position [659, 0]
click at [61, 149] on span "Deponiklass" at bounding box center [62, 145] width 29 height 7
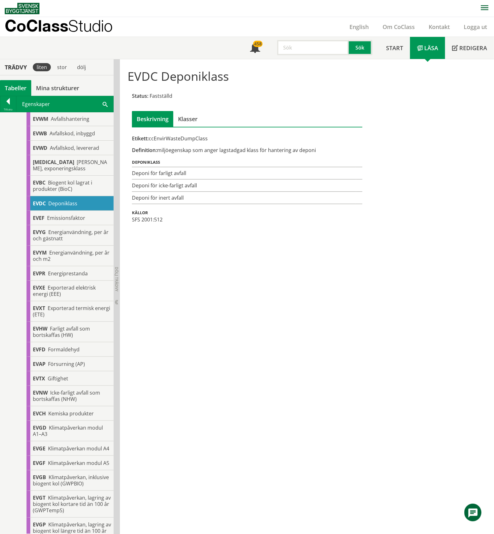
scroll to position [533, 0]
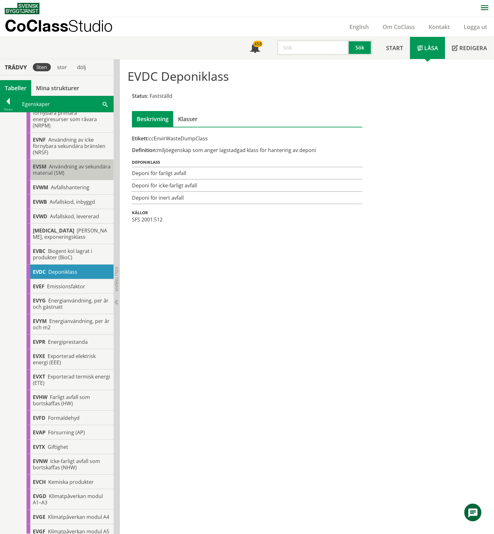
click at [65, 176] on span "Användning av sekundära material (SM)" at bounding box center [72, 169] width 78 height 13
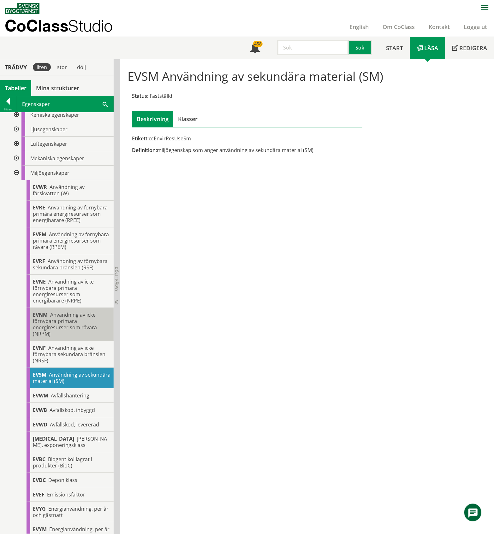
scroll to position [322, 0]
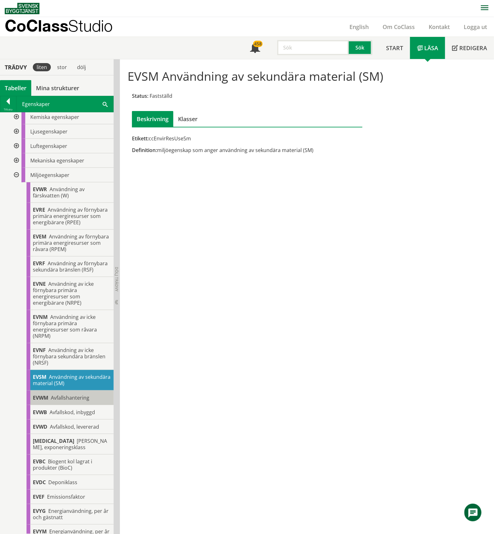
click at [80, 401] on span "Avfallshantering" at bounding box center [70, 398] width 39 height 7
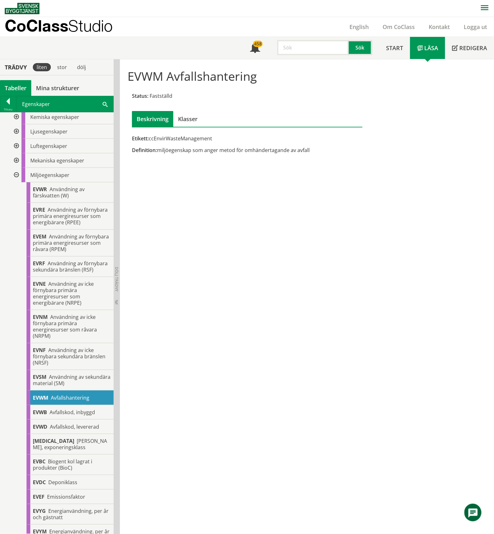
click at [15, 176] on div at bounding box center [15, 175] width 11 height 15
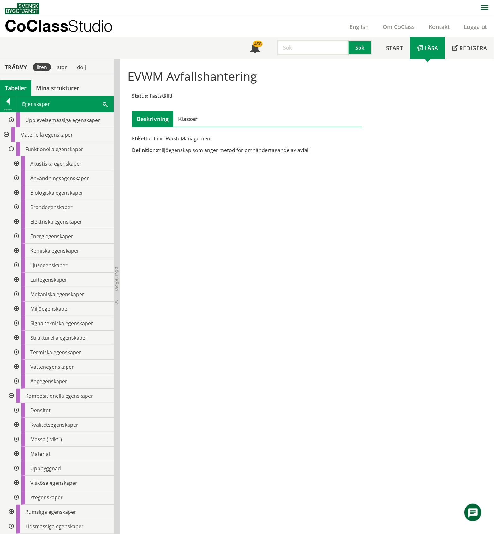
scroll to position [188, 0]
click at [16, 323] on div at bounding box center [15, 323] width 11 height 15
click at [16, 293] on div at bounding box center [15, 294] width 11 height 15
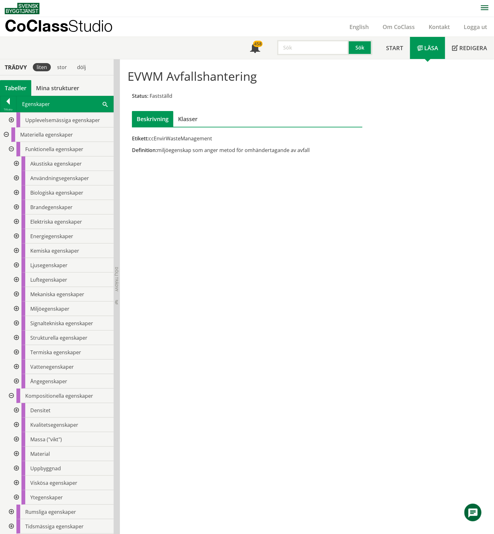
click at [17, 339] on div at bounding box center [15, 338] width 11 height 15
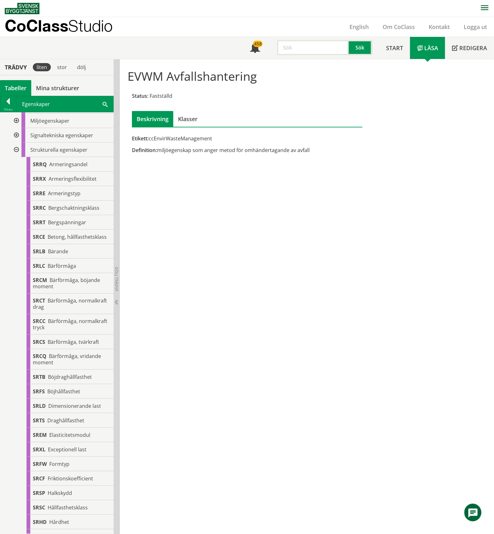
scroll to position [238, 0]
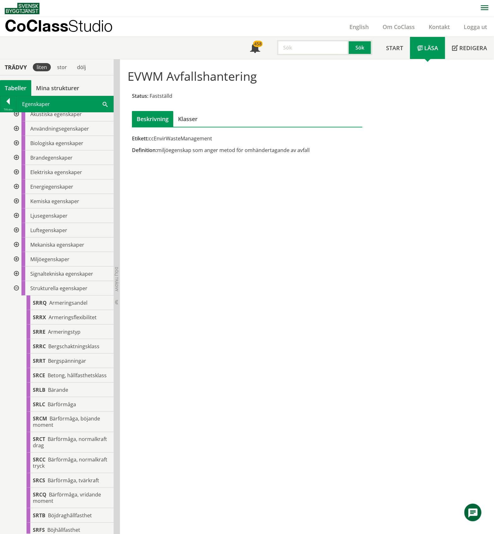
click at [16, 287] on div at bounding box center [15, 288] width 11 height 15
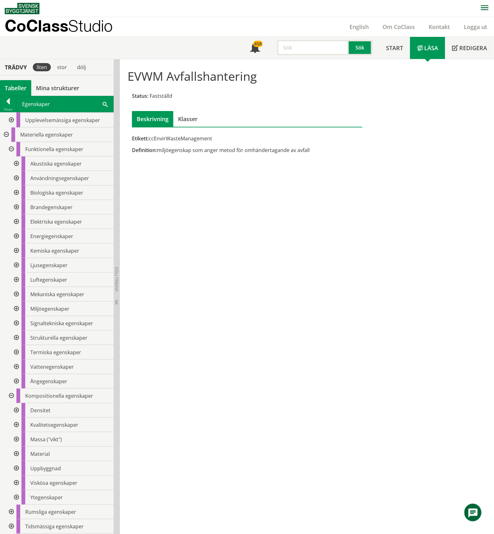
click at [15, 353] on div at bounding box center [15, 352] width 11 height 15
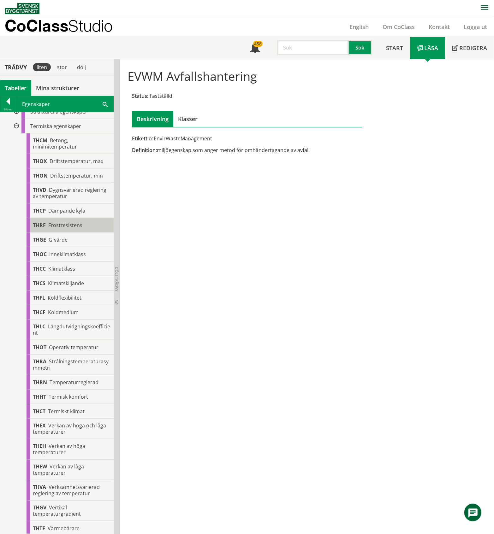
scroll to position [364, 0]
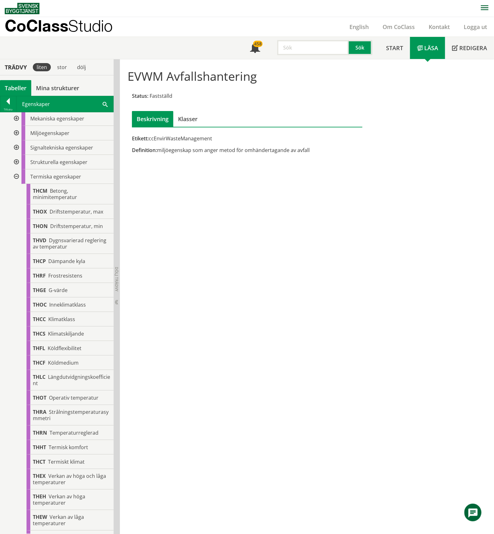
click at [15, 178] on div at bounding box center [15, 176] width 11 height 15
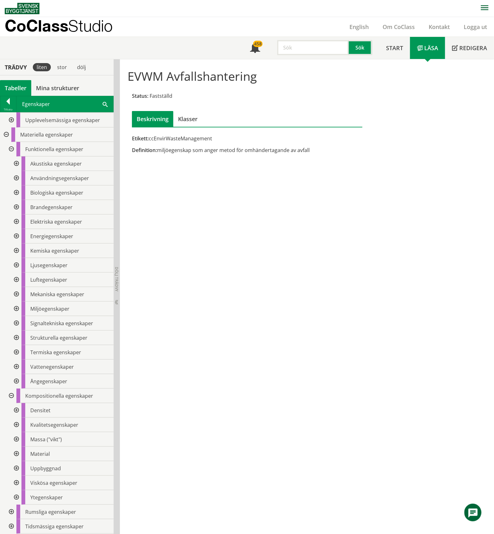
scroll to position [188, 0]
click at [15, 368] on div at bounding box center [15, 367] width 11 height 15
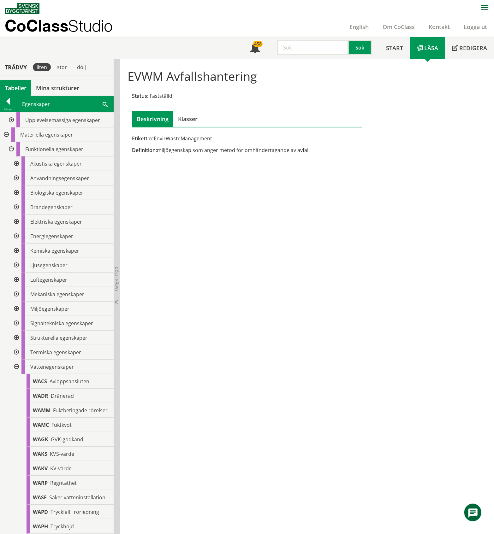
scroll to position [364, 0]
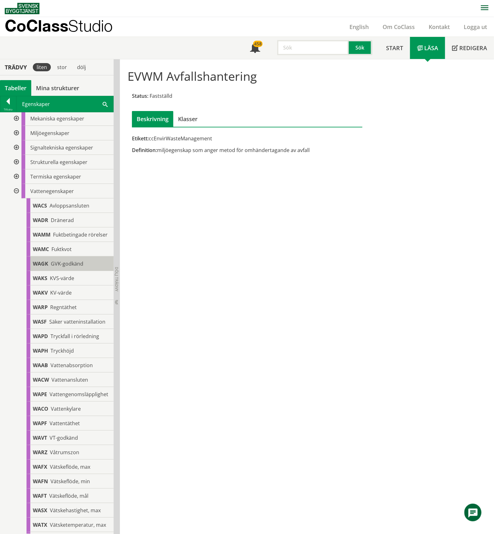
click at [69, 267] on span "GVK-godkänd" at bounding box center [67, 263] width 33 height 7
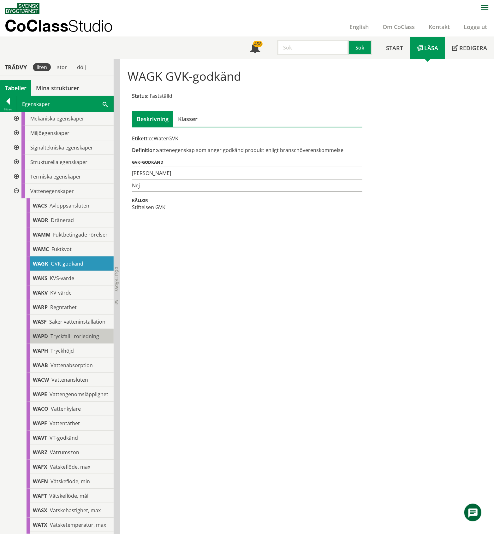
click at [77, 340] on span "Tryckfall i rörledning" at bounding box center [74, 336] width 49 height 7
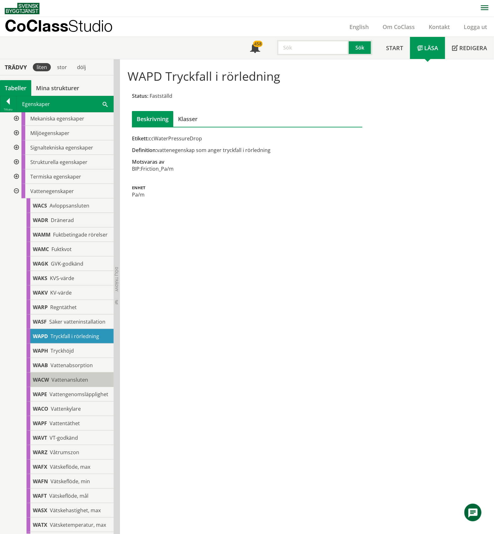
click at [70, 383] on span "Vattenansluten" at bounding box center [69, 380] width 37 height 7
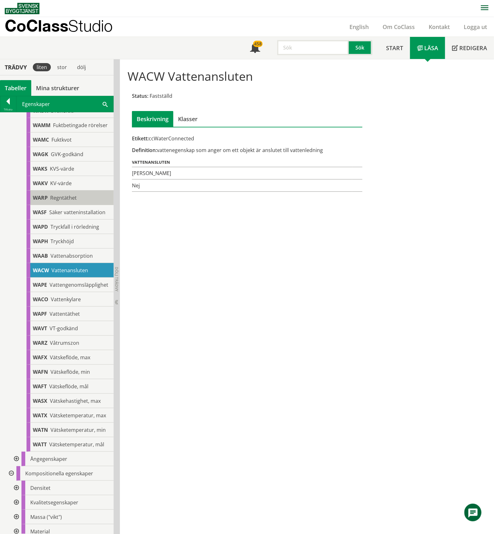
scroll to position [490, 0]
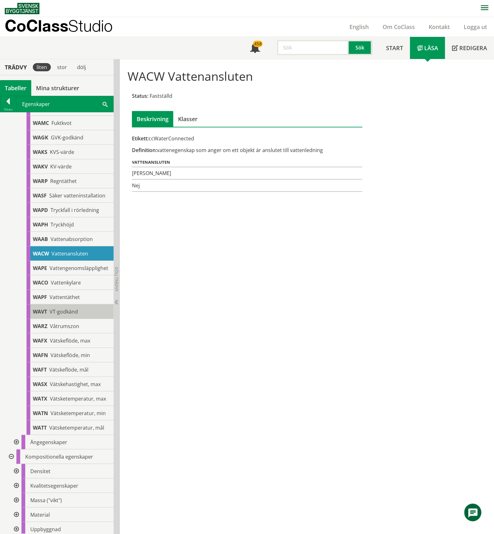
click at [60, 315] on span "VT-godkänd" at bounding box center [64, 311] width 28 height 7
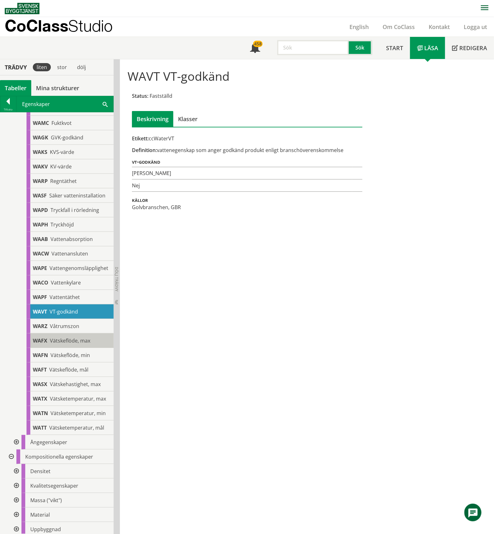
click at [63, 344] on span "Vätskeflöde, max" at bounding box center [70, 340] width 40 height 7
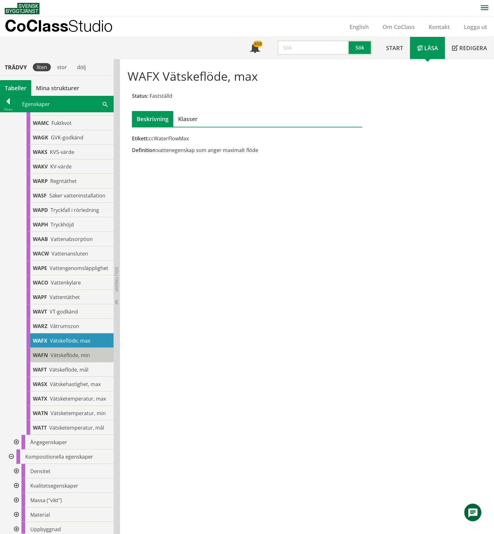
click at [67, 359] on span "Vätskeflöde, min" at bounding box center [69, 355] width 39 height 7
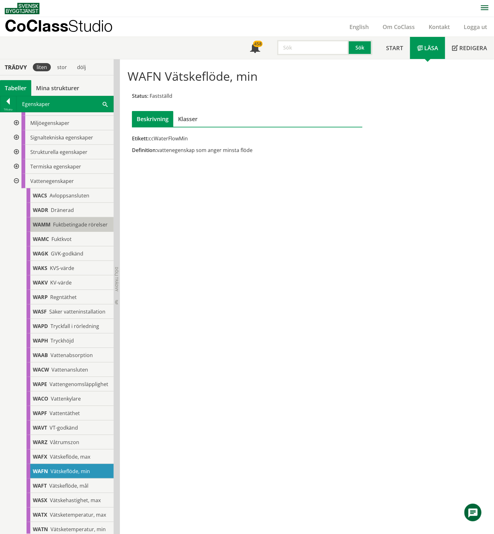
scroll to position [365, 0]
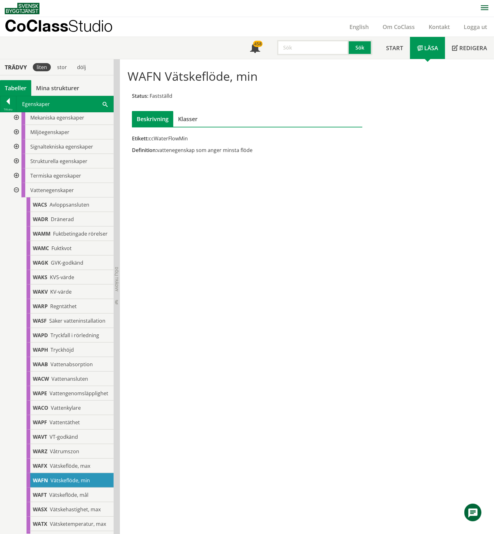
click at [17, 191] on div at bounding box center [15, 190] width 11 height 15
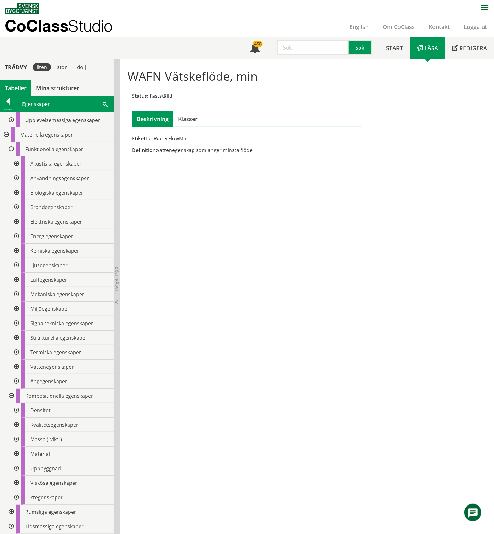
click at [17, 381] on div at bounding box center [15, 381] width 11 height 15
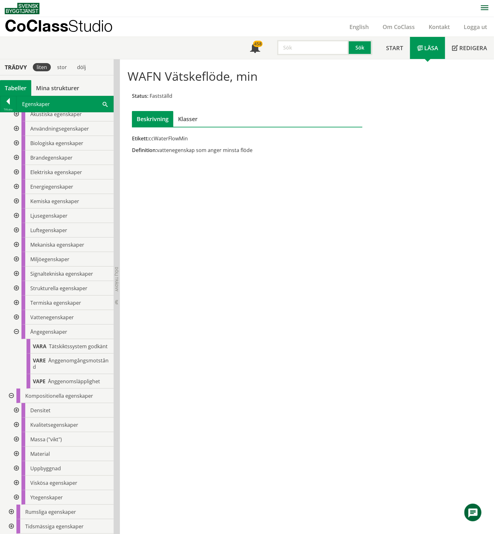
click at [15, 325] on div at bounding box center [15, 332] width 11 height 15
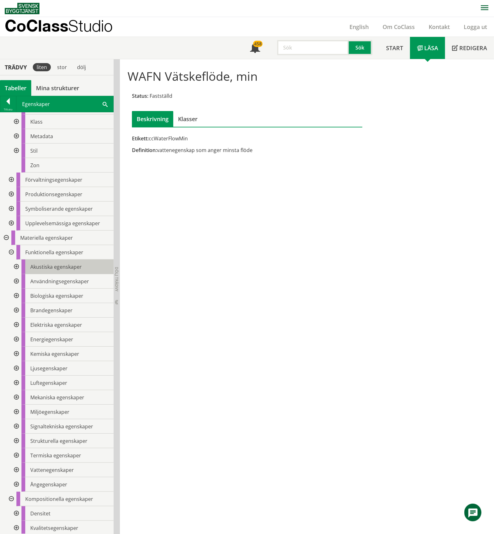
scroll to position [104, 0]
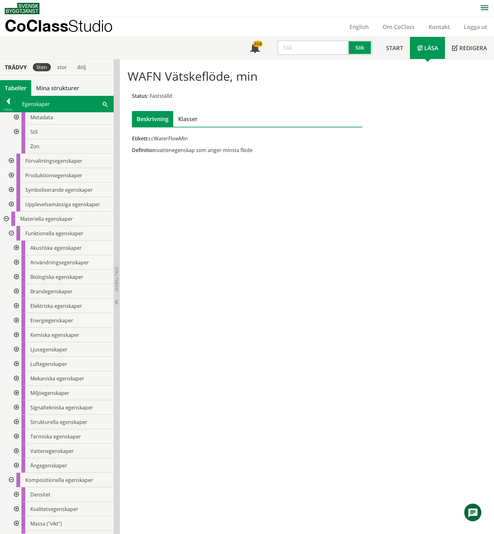
click at [9, 232] on div at bounding box center [10, 233] width 11 height 15
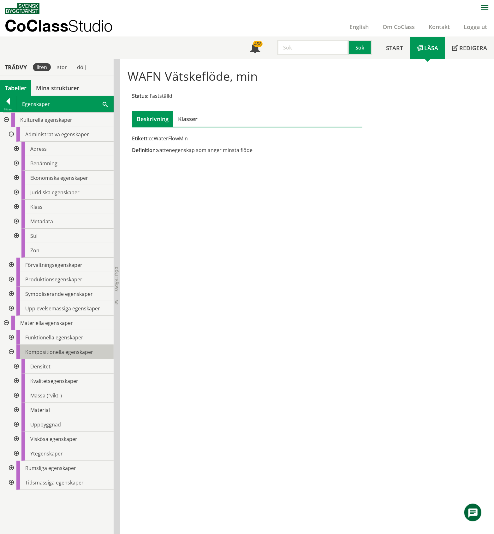
scroll to position [1, 0]
click at [15, 424] on div at bounding box center [15, 424] width 11 height 15
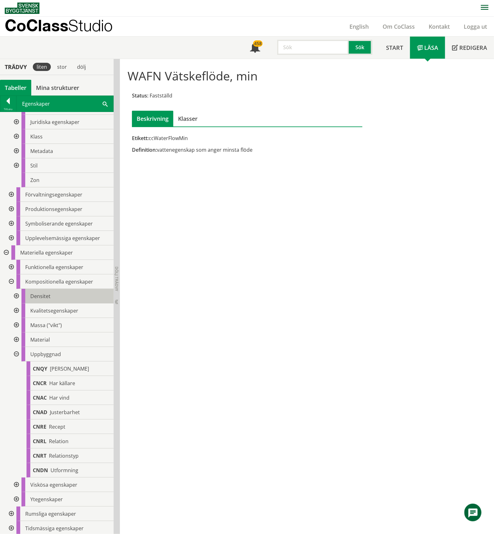
scroll to position [71, 0]
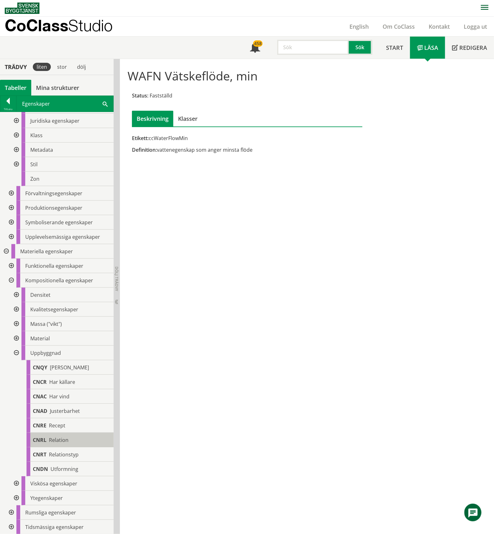
click at [64, 439] on span "Relation" at bounding box center [59, 440] width 20 height 7
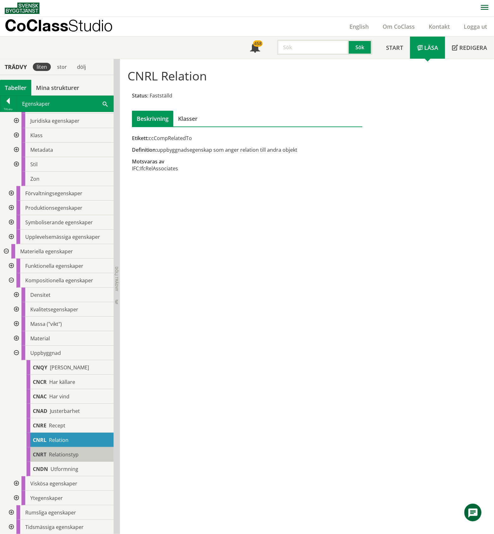
click at [62, 455] on span "Relationstyp" at bounding box center [64, 454] width 30 height 7
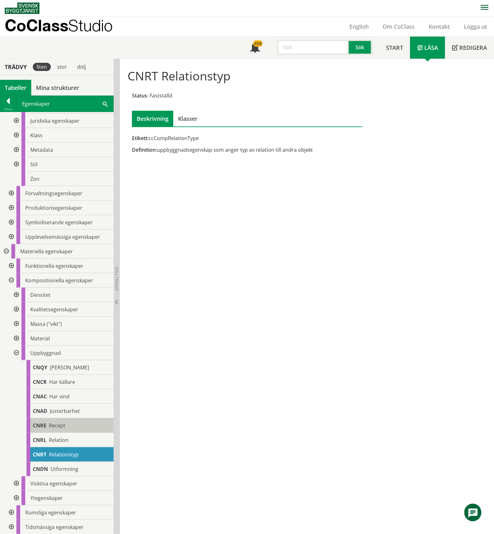
click at [62, 425] on span "Recept" at bounding box center [57, 425] width 16 height 7
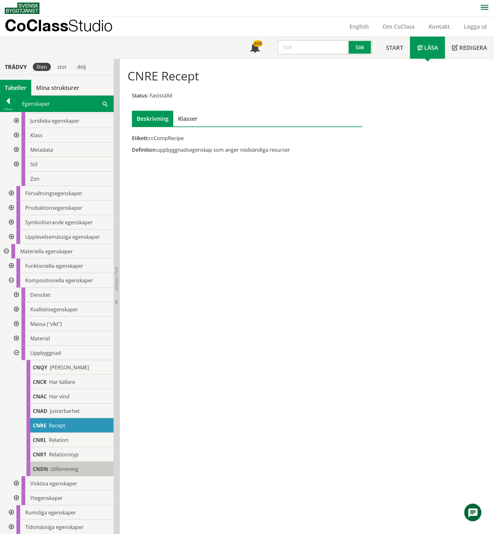
click at [70, 467] on span "Utformning" at bounding box center [64, 469] width 28 height 7
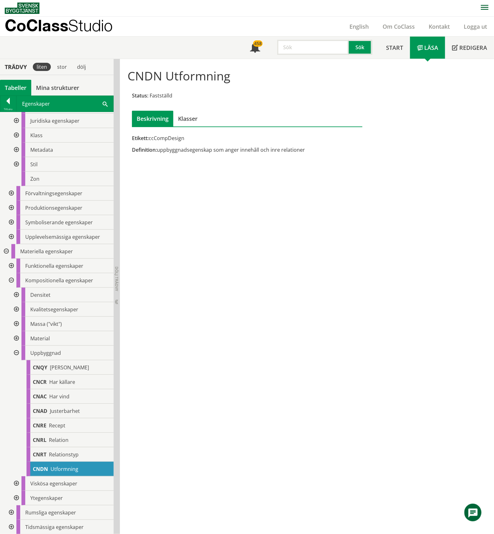
click at [16, 353] on div at bounding box center [15, 353] width 11 height 15
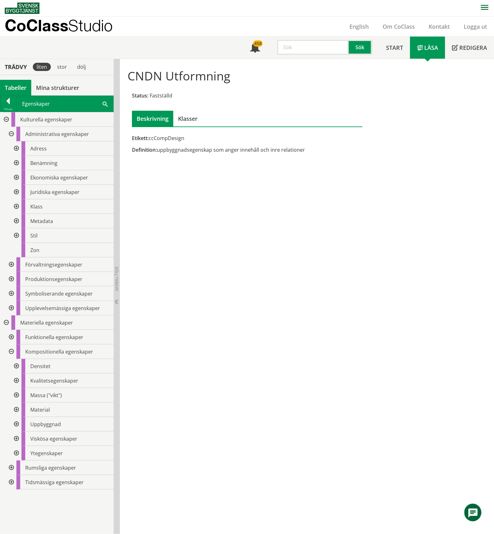
click at [18, 409] on div at bounding box center [15, 410] width 11 height 15
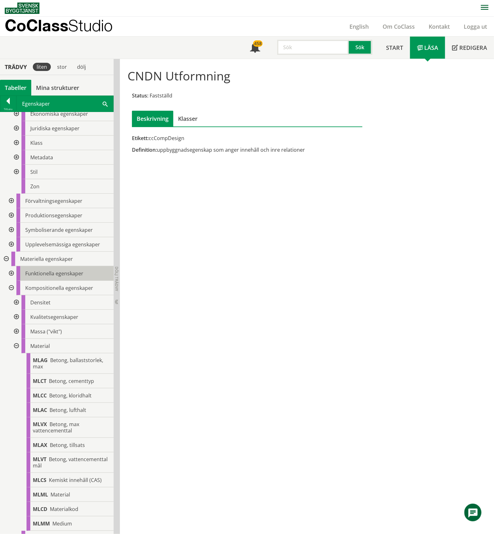
scroll to position [133, 0]
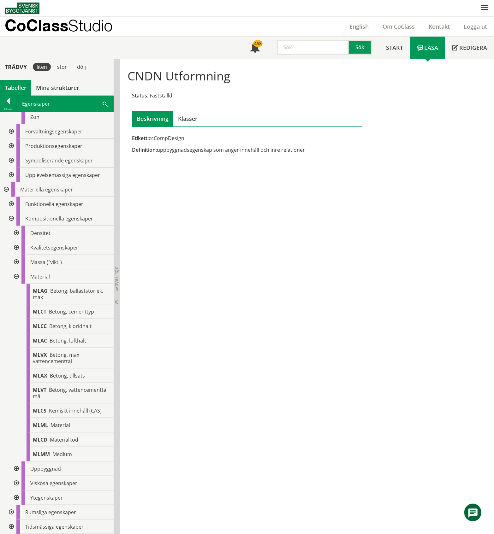
click at [16, 276] on div at bounding box center [15, 277] width 11 height 15
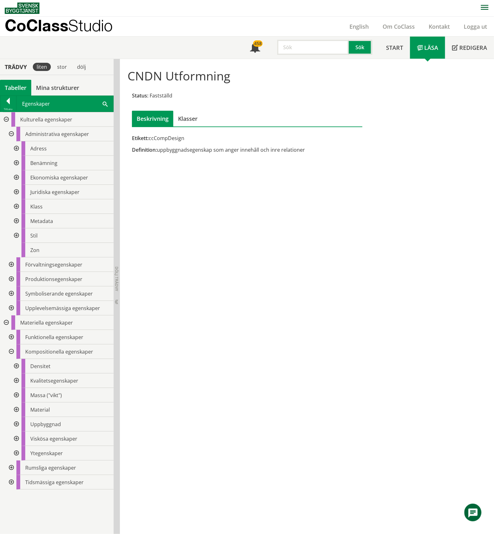
scroll to position [0, 0]
click at [16, 453] on div at bounding box center [15, 453] width 11 height 15
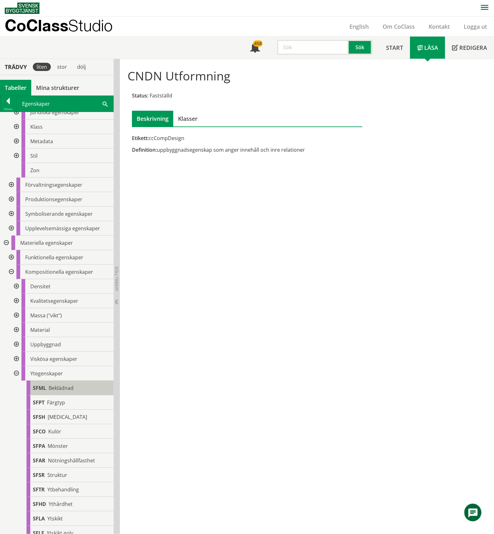
scroll to position [144, 0]
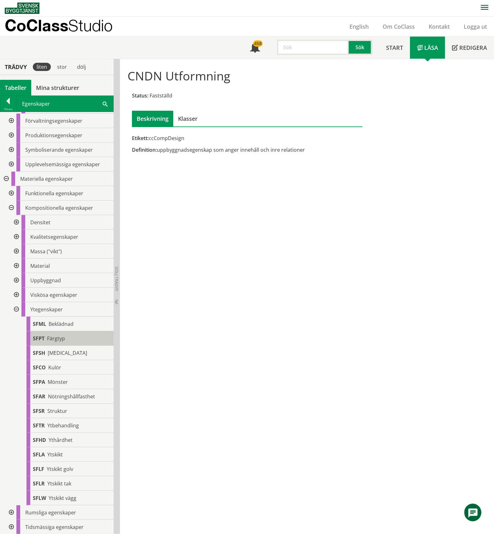
click at [63, 339] on span "Färgtyp" at bounding box center [56, 338] width 18 height 7
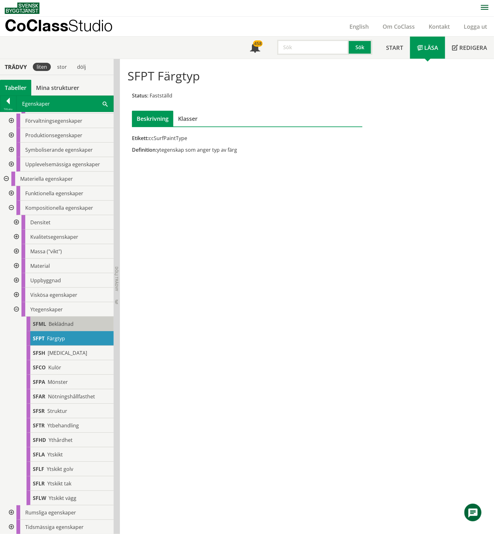
click at [63, 323] on span "Beklädnad" at bounding box center [61, 324] width 25 height 7
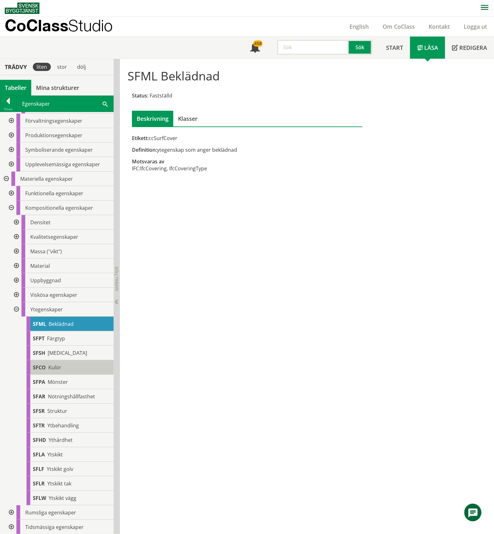
click at [59, 369] on span "Kulör" at bounding box center [54, 367] width 13 height 7
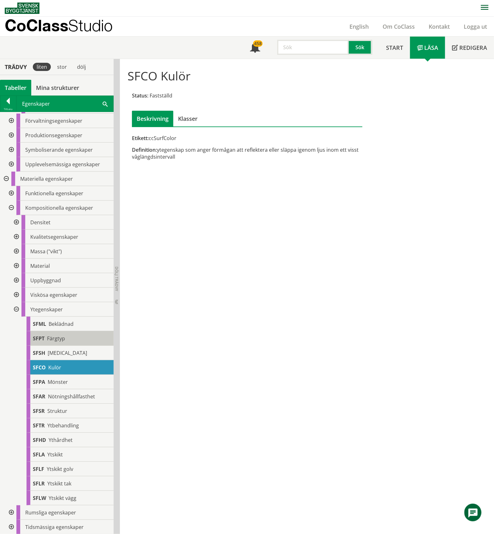
click at [65, 338] on div "SFPT Färgtyp" at bounding box center [70, 338] width 87 height 15
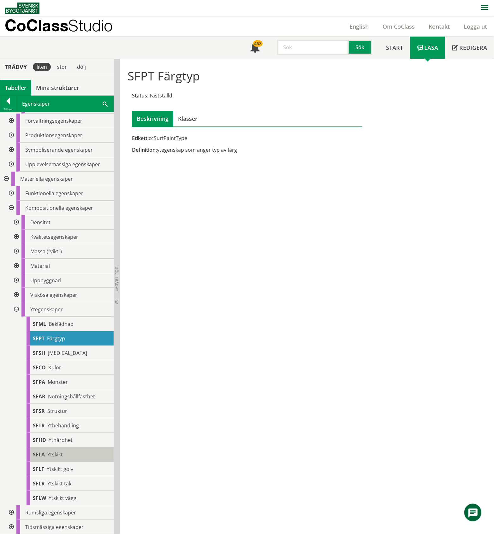
click at [55, 454] on span "Ytskikt" at bounding box center [54, 454] width 15 height 7
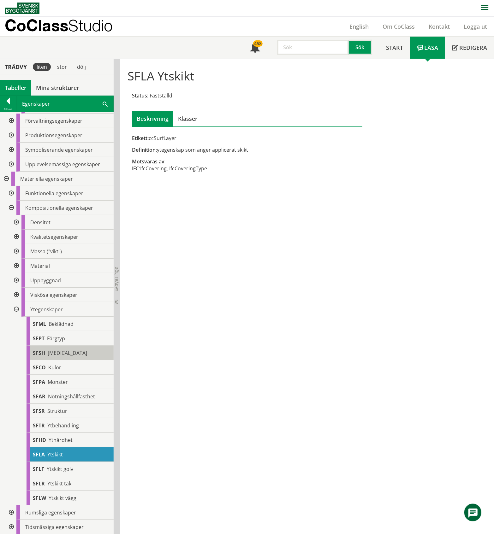
click at [67, 350] on div "SFSH [MEDICAL_DATA]" at bounding box center [70, 353] width 87 height 15
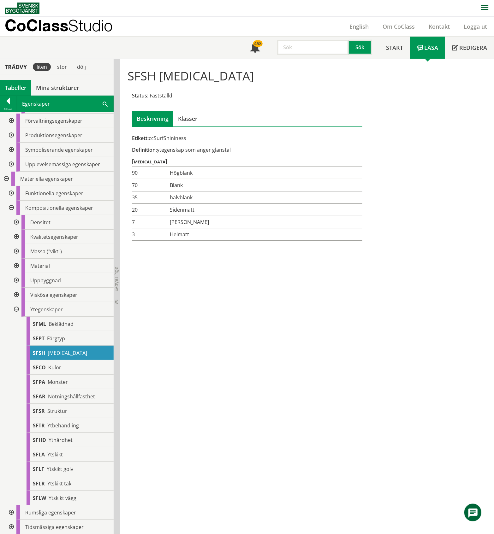
click at [17, 309] on div at bounding box center [15, 309] width 11 height 15
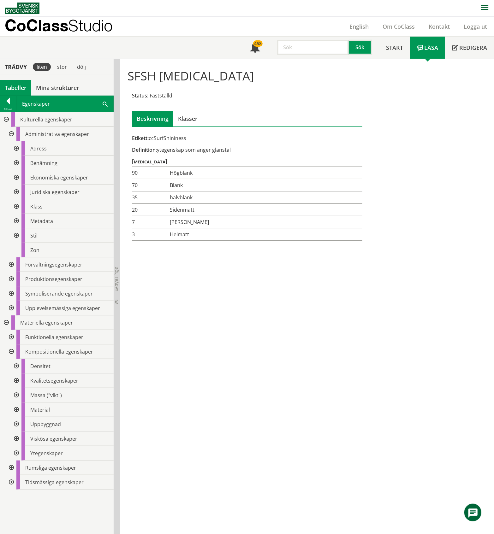
click at [16, 395] on div at bounding box center [15, 395] width 11 height 15
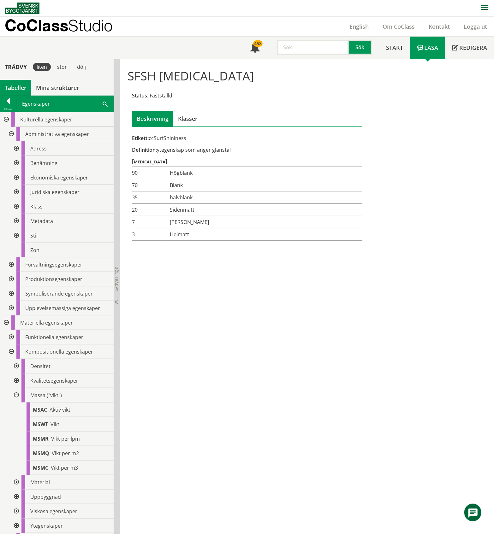
click at [16, 395] on div at bounding box center [15, 395] width 11 height 15
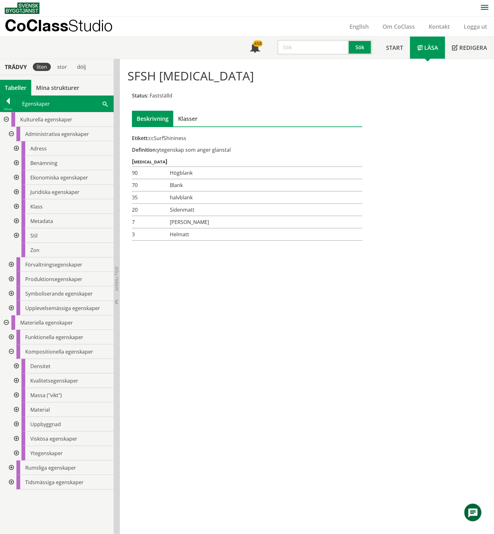
click at [15, 382] on div at bounding box center [15, 381] width 11 height 15
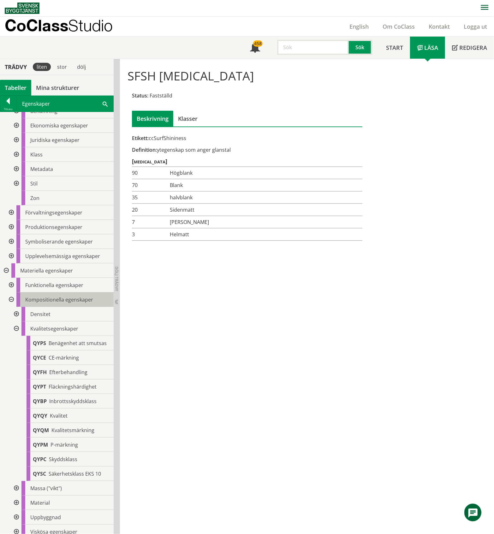
scroll to position [106, 0]
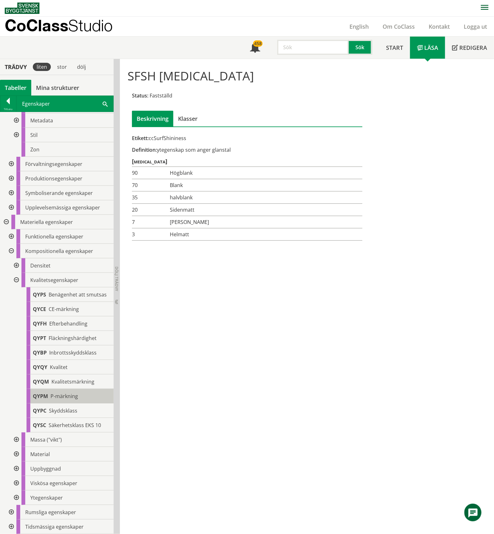
click at [70, 393] on span "P-märkning" at bounding box center [63, 396] width 27 height 7
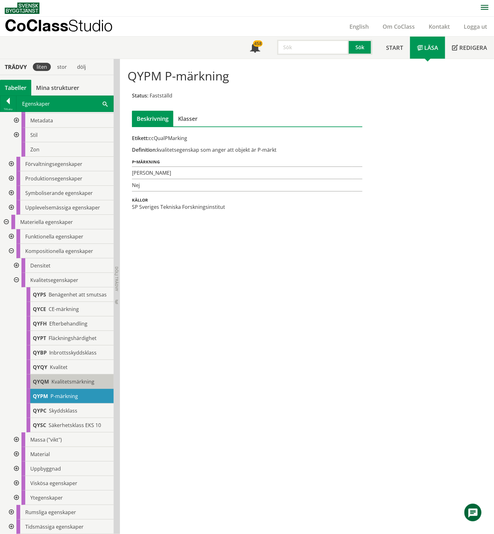
click at [85, 381] on span "Kvalitetsmärkning" at bounding box center [72, 381] width 43 height 7
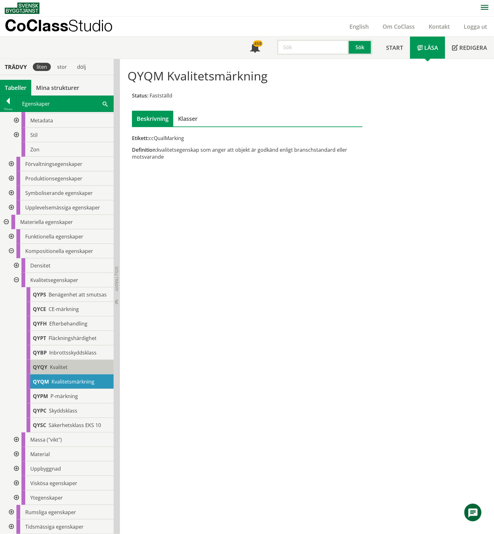
click at [70, 365] on div "QYQY Kvalitet" at bounding box center [70, 367] width 87 height 15
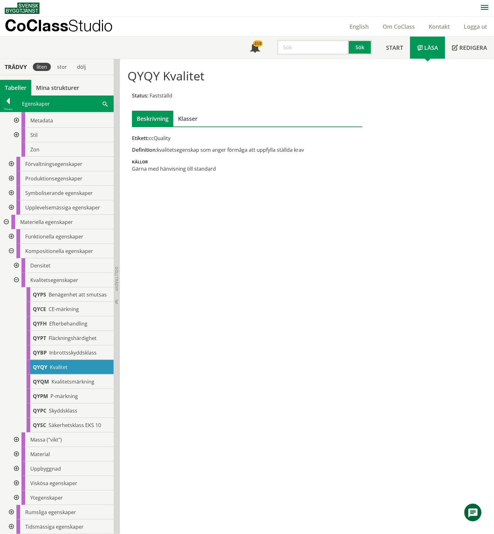
click at [15, 274] on div at bounding box center [15, 280] width 11 height 15
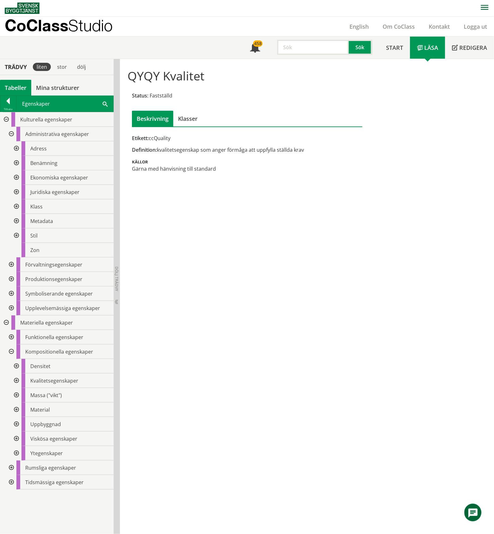
click at [11, 468] on div at bounding box center [10, 468] width 11 height 15
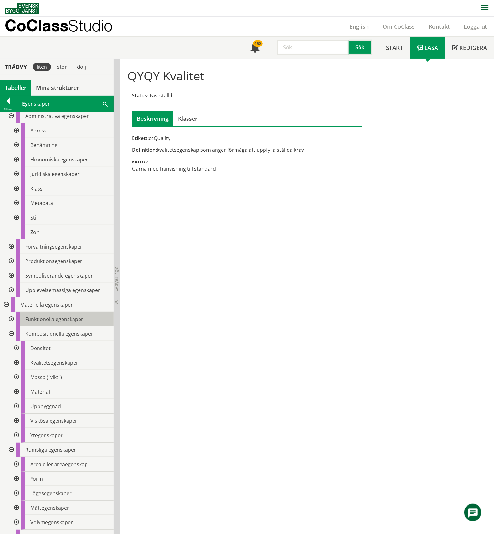
scroll to position [28, 0]
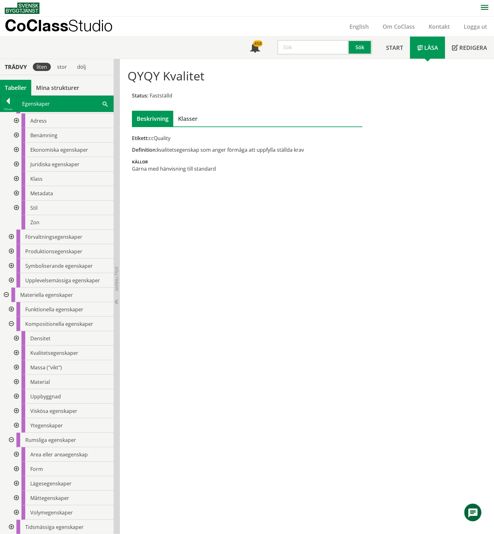
click at [15, 455] on div at bounding box center [15, 455] width 11 height 15
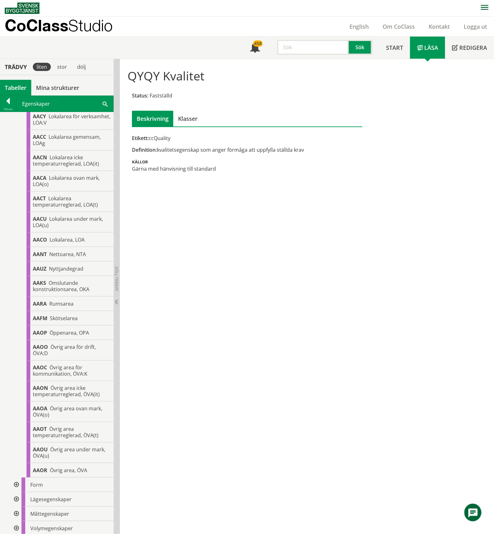
scroll to position [1080, 0]
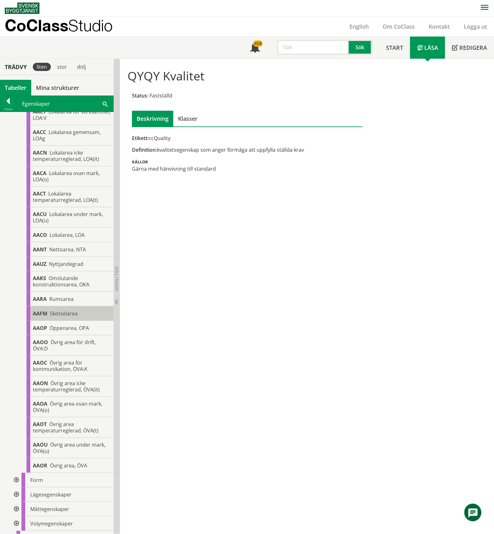
click at [65, 317] on span "Skötselarea" at bounding box center [64, 313] width 28 height 7
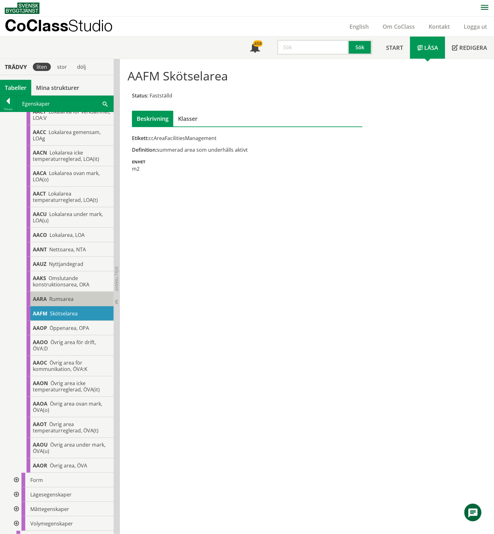
click at [67, 303] on span "Rumsarea" at bounding box center [61, 299] width 24 height 7
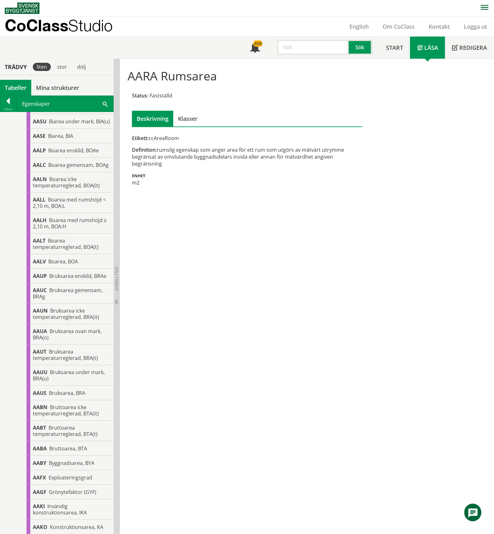
scroll to position [280, 0]
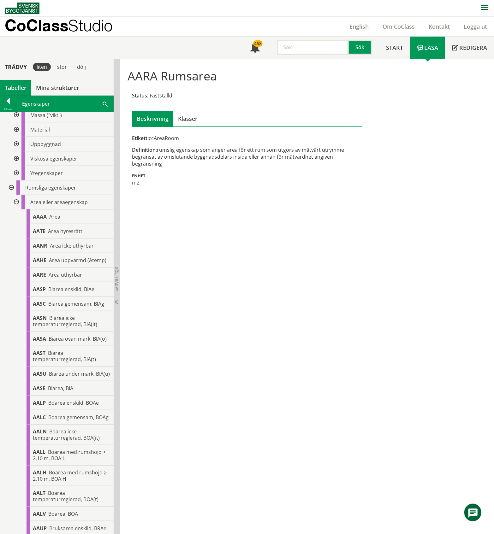
click at [16, 201] on div at bounding box center [15, 202] width 11 height 15
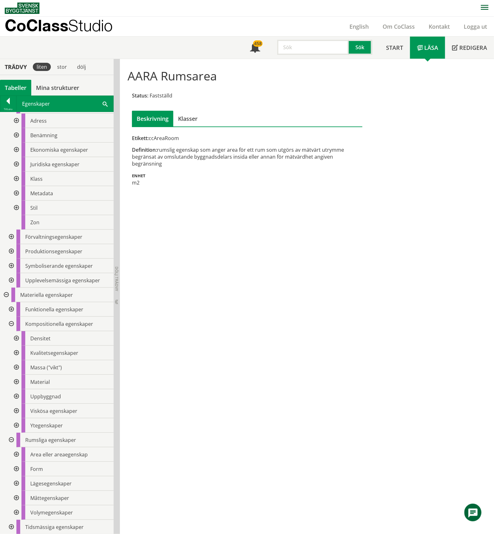
click at [16, 470] on div at bounding box center [15, 469] width 11 height 15
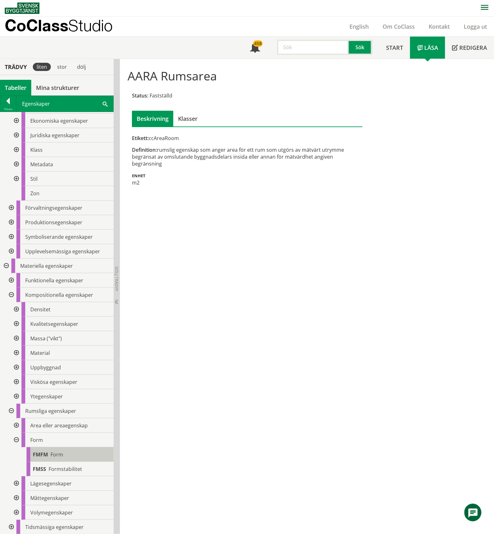
click at [63, 453] on div "FMFM Form" at bounding box center [70, 455] width 87 height 15
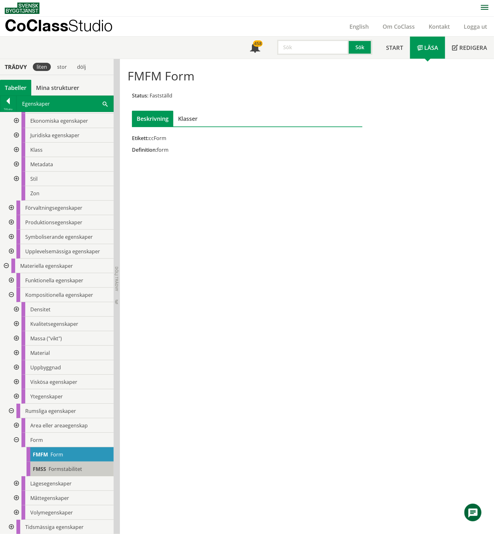
click at [64, 467] on span "Formstabilitet" at bounding box center [65, 469] width 33 height 7
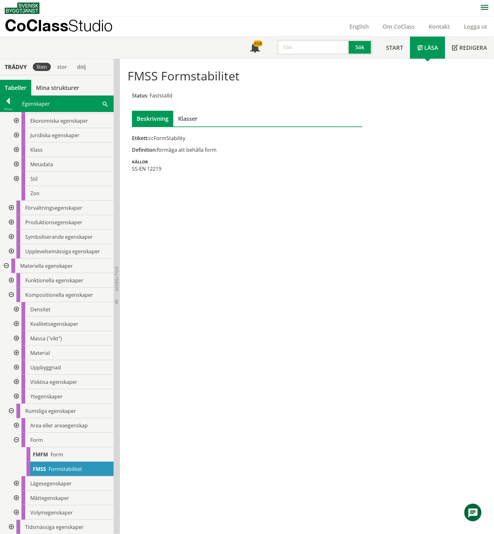
click at [17, 441] on div at bounding box center [15, 440] width 11 height 15
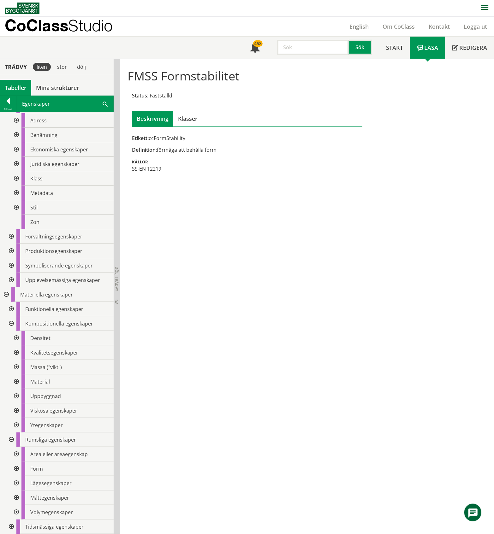
scroll to position [28, 0]
click at [17, 484] on div at bounding box center [15, 484] width 11 height 15
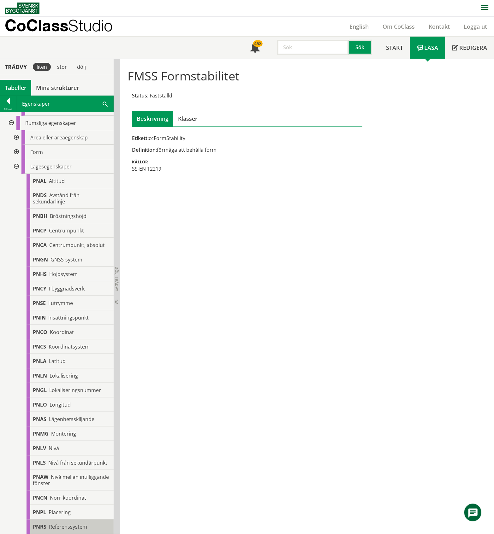
scroll to position [344, 0]
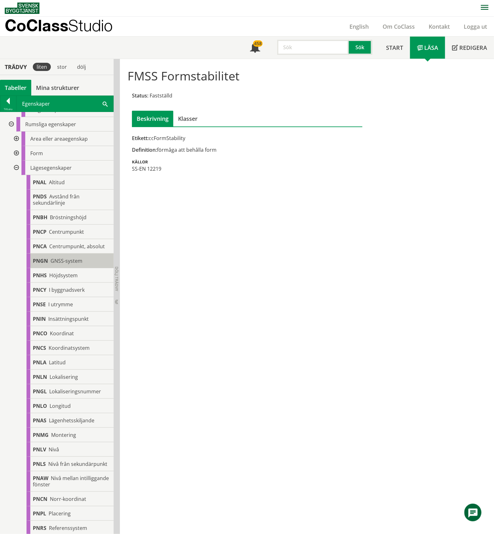
click at [72, 258] on span "GNSS-system" at bounding box center [66, 261] width 32 height 7
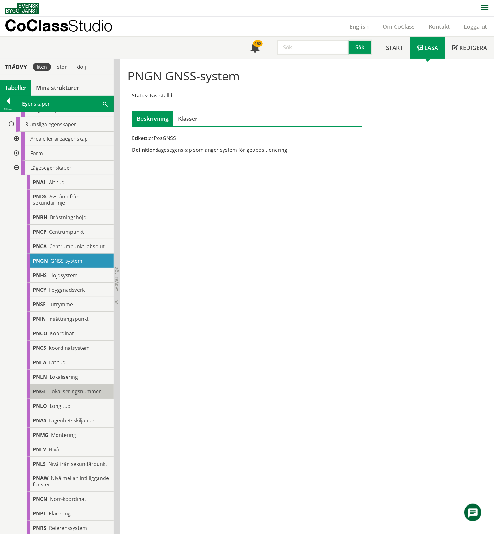
click at [85, 390] on span "Lokaliseringsnummer" at bounding box center [75, 391] width 52 height 7
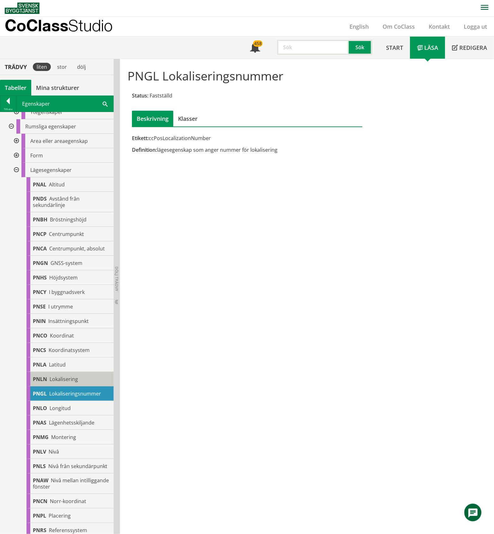
scroll to position [302, 0]
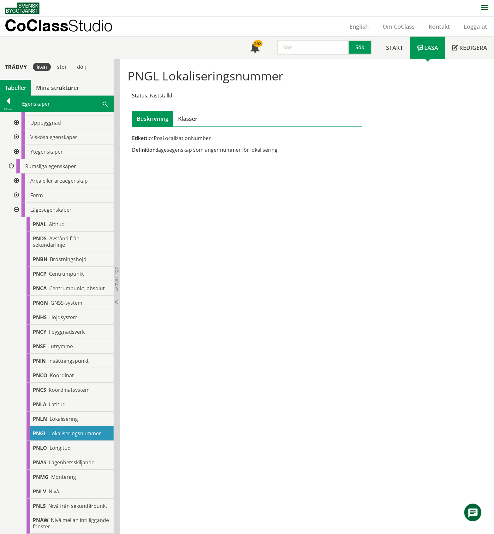
click at [16, 210] on div at bounding box center [15, 210] width 11 height 15
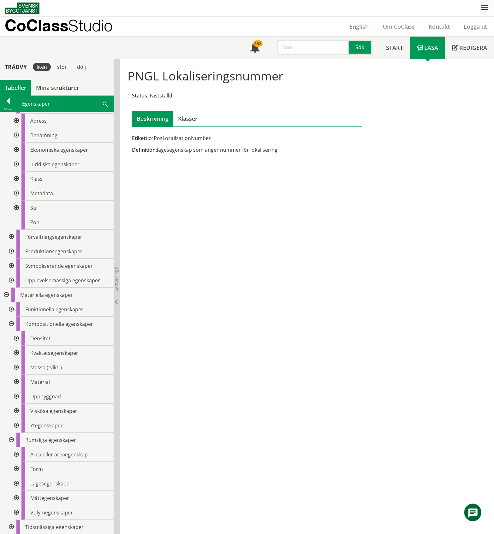
click at [15, 499] on div at bounding box center [15, 498] width 11 height 15
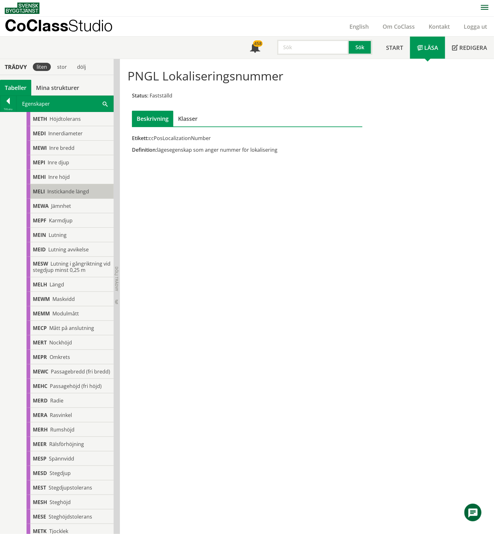
scroll to position [596, 0]
click at [76, 314] on span "Modulmått" at bounding box center [65, 313] width 27 height 7
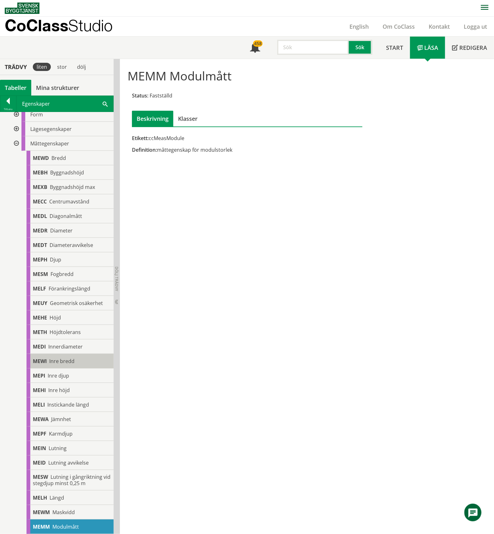
scroll to position [361, 0]
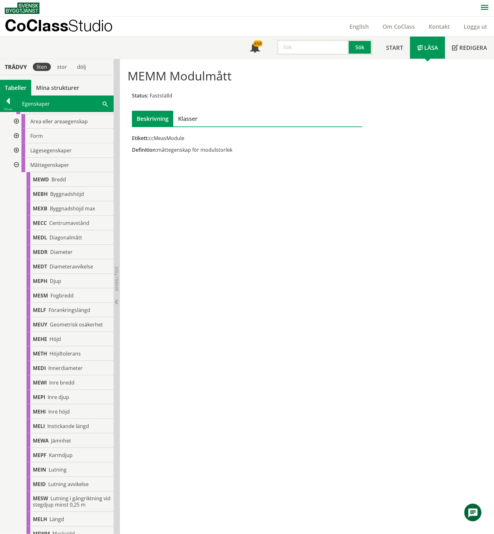
click at [17, 164] on div at bounding box center [15, 165] width 11 height 15
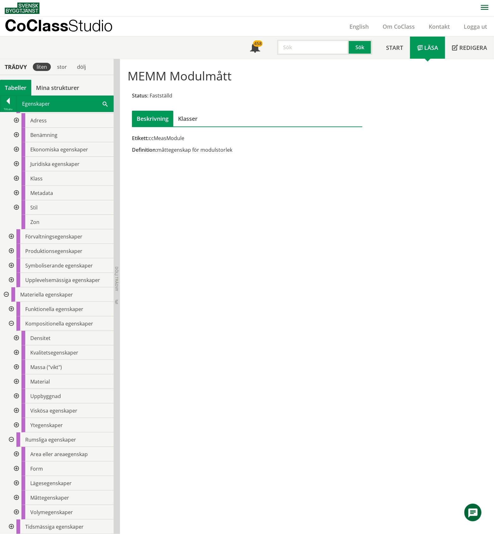
scroll to position [28, 0]
click at [17, 513] on div at bounding box center [15, 513] width 11 height 15
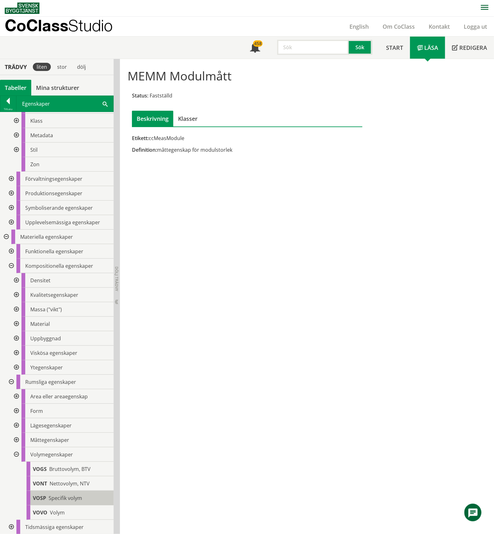
click at [71, 497] on span "Specifik volym" at bounding box center [65, 498] width 33 height 7
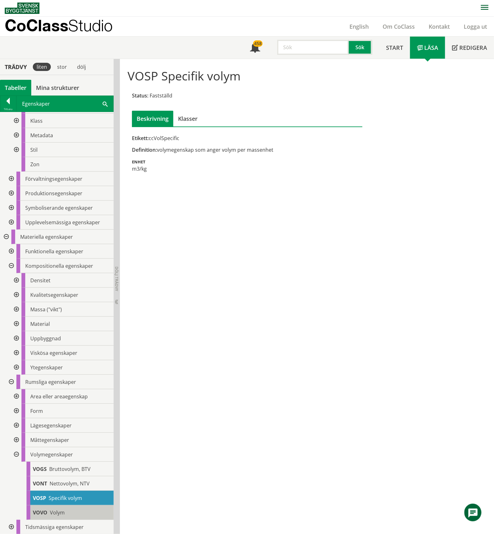
click at [67, 513] on div "VOVO Volym" at bounding box center [70, 513] width 87 height 15
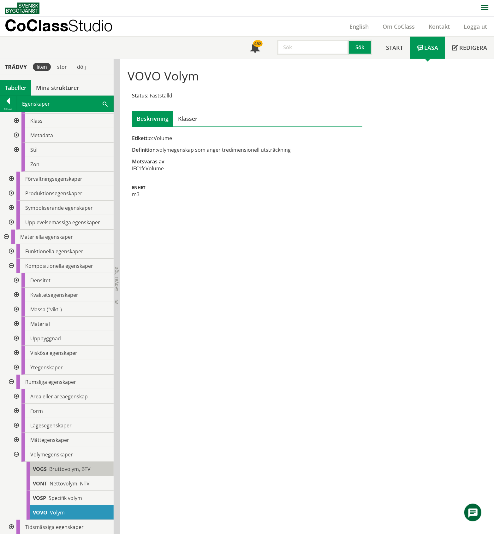
click at [68, 467] on span "Bruttovolym, BTV" at bounding box center [69, 469] width 41 height 7
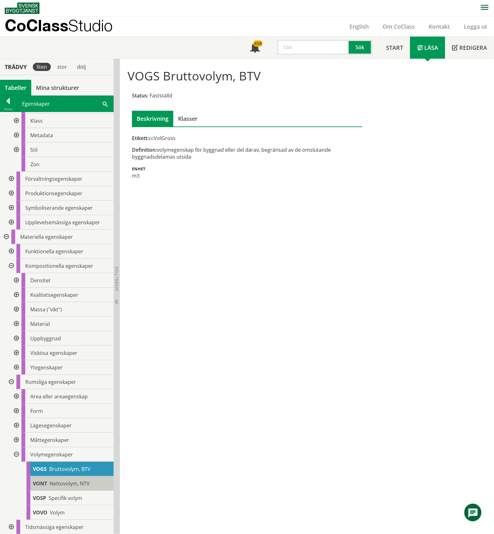
click at [68, 480] on span "Nettovolym, NTV" at bounding box center [70, 483] width 40 height 7
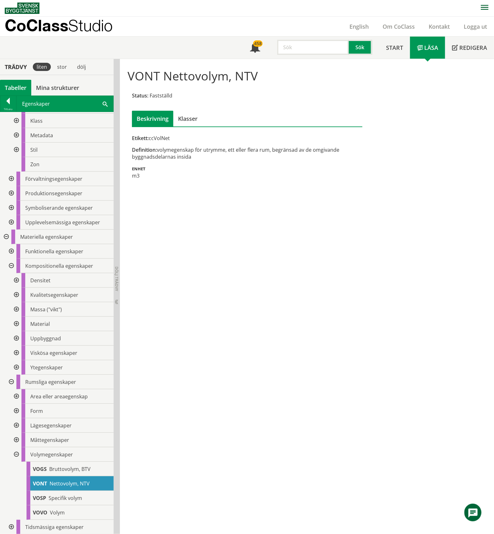
click at [11, 526] on div at bounding box center [10, 527] width 11 height 15
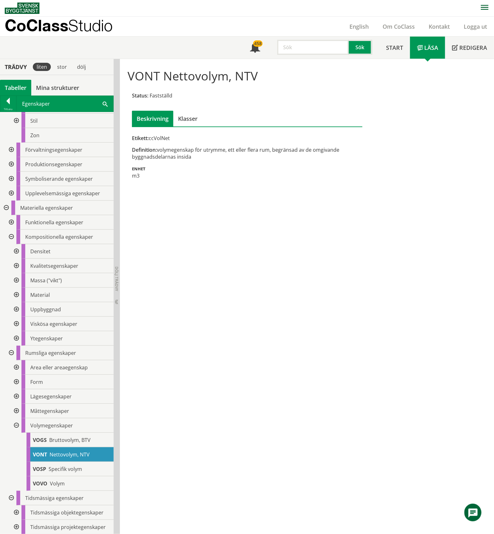
click at [17, 513] on div at bounding box center [15, 513] width 11 height 15
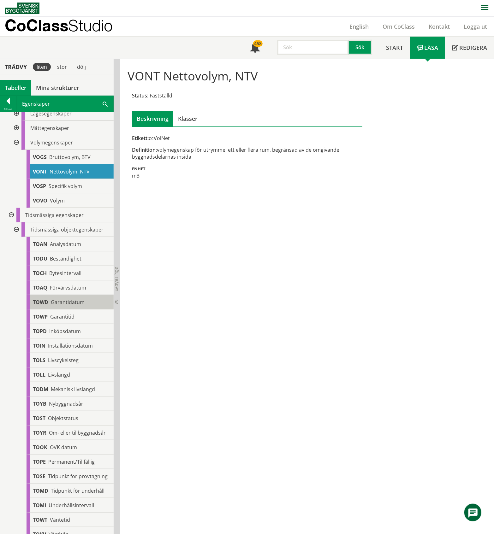
scroll to position [432, 0]
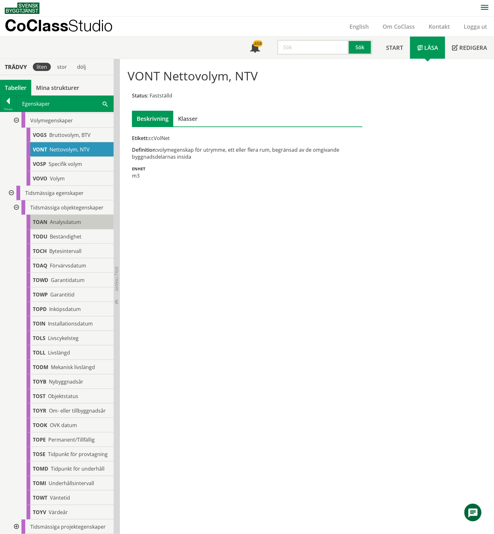
click at [81, 215] on div "TOAN Analysdatum" at bounding box center [70, 222] width 87 height 15
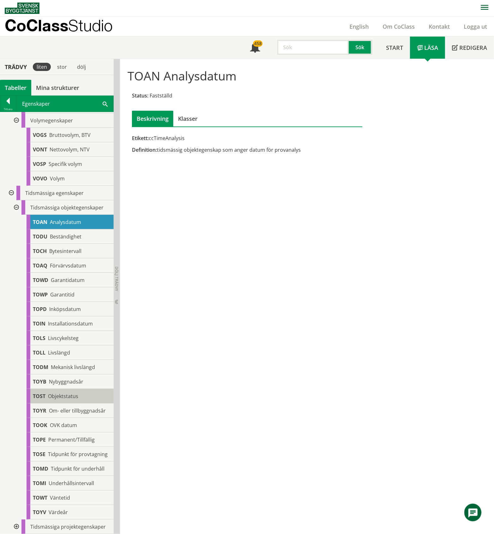
click at [54, 393] on span "Objektstatus" at bounding box center [63, 396] width 30 height 7
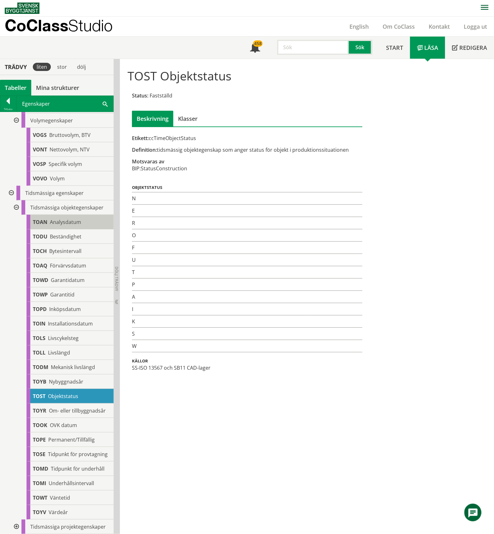
click at [68, 219] on span "Analysdatum" at bounding box center [65, 222] width 31 height 7
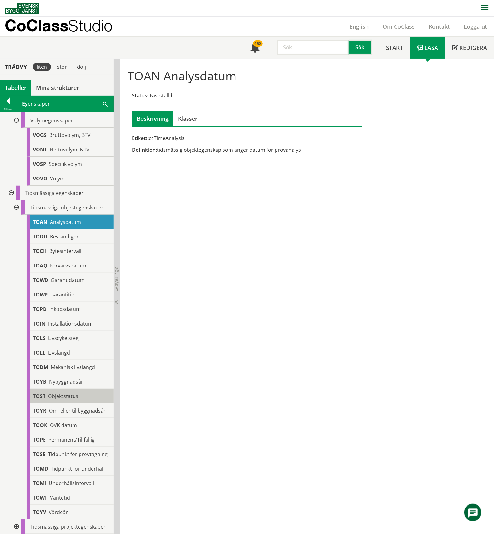
click at [59, 393] on span "Objektstatus" at bounding box center [63, 396] width 30 height 7
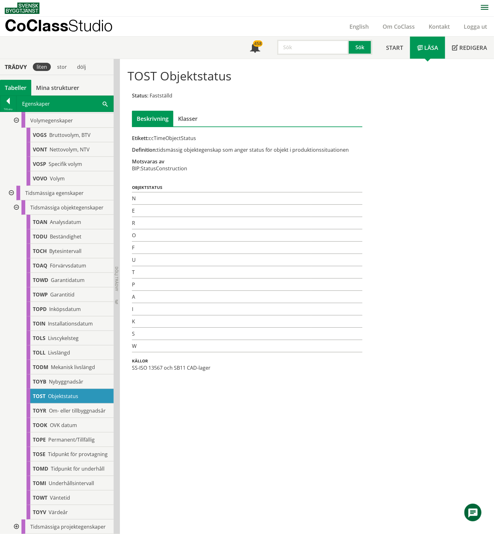
click at [16, 200] on div at bounding box center [15, 207] width 11 height 15
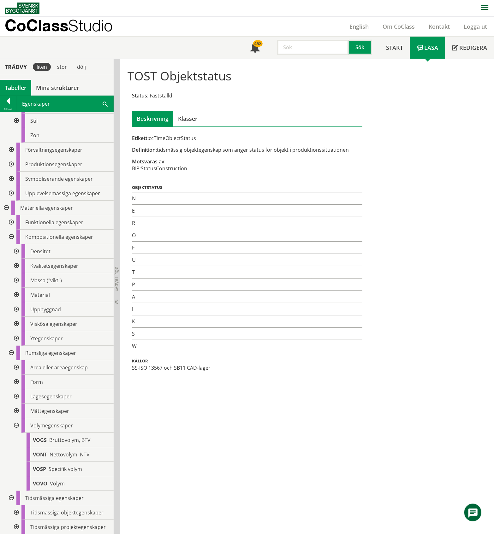
click at [15, 526] on div at bounding box center [15, 527] width 11 height 15
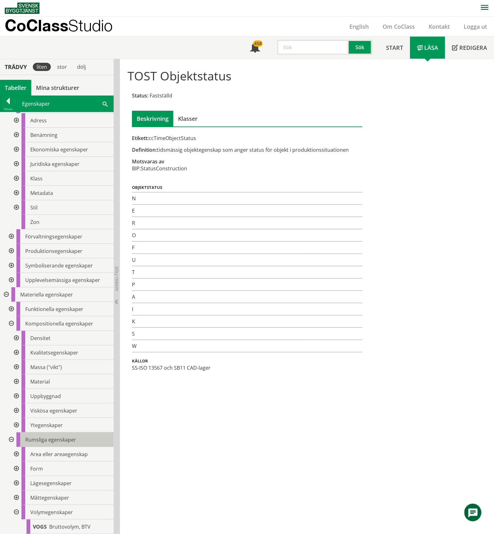
scroll to position [0, 0]
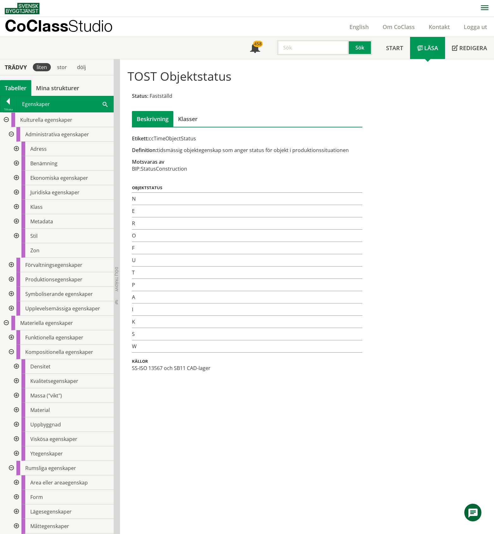
scroll to position [1, 0]
click at [471, 26] on link "Logga ut" at bounding box center [475, 27] width 37 height 8
